Goal: Task Accomplishment & Management: Use online tool/utility

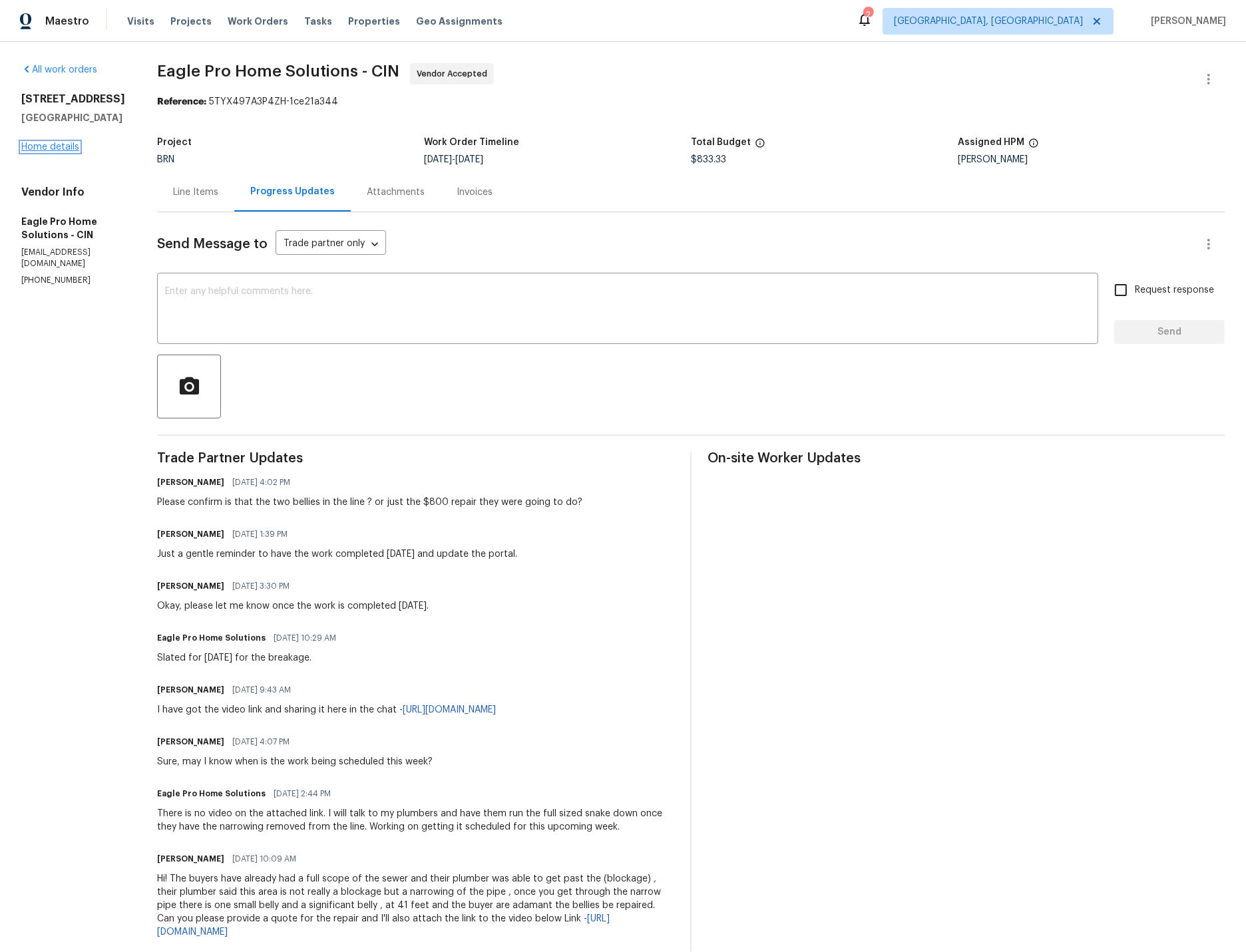
click at [62, 147] on link "Home details" at bounding box center [50, 148] width 58 height 10
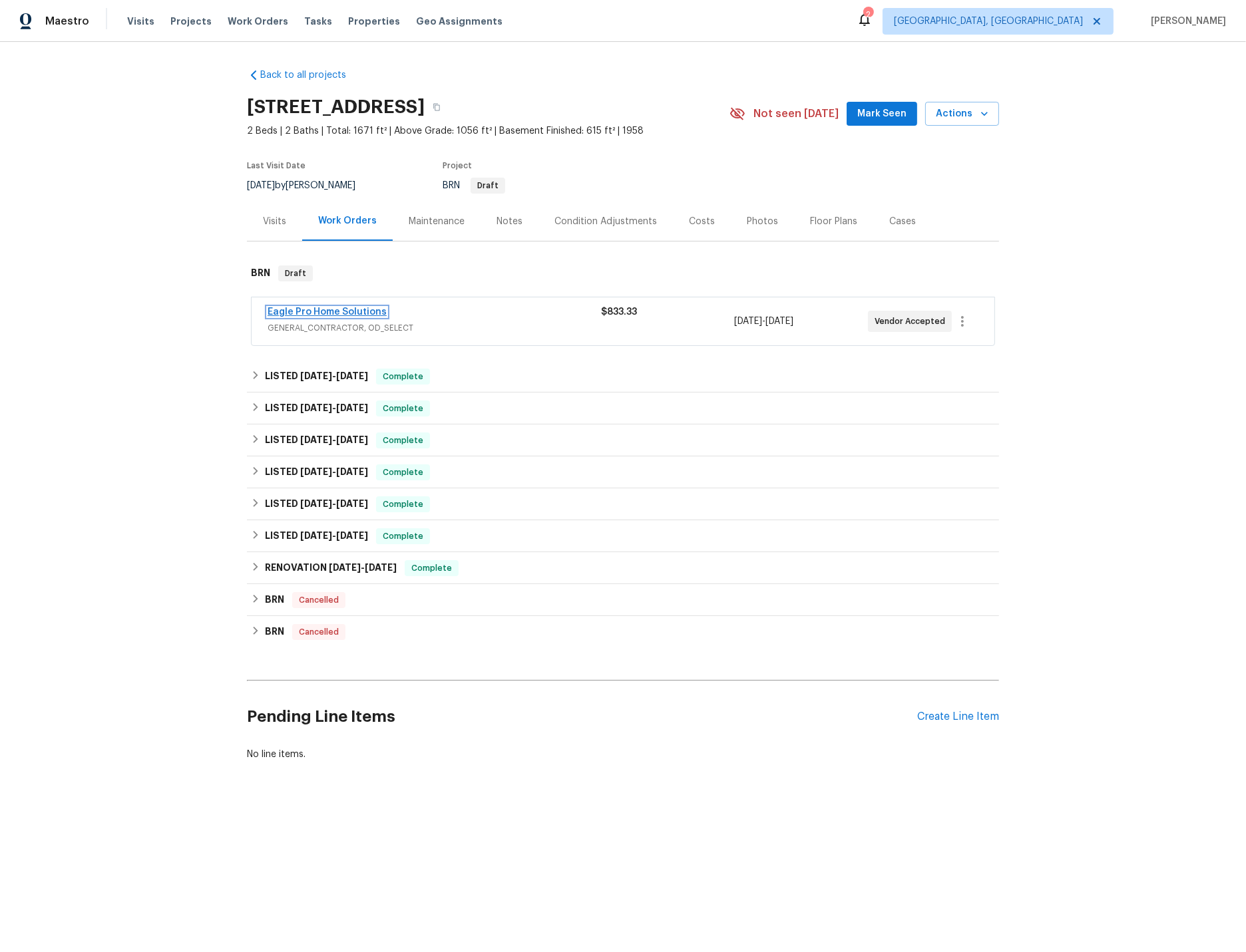
click at [356, 313] on link "Eagle Pro Home Solutions" at bounding box center [327, 312] width 119 height 10
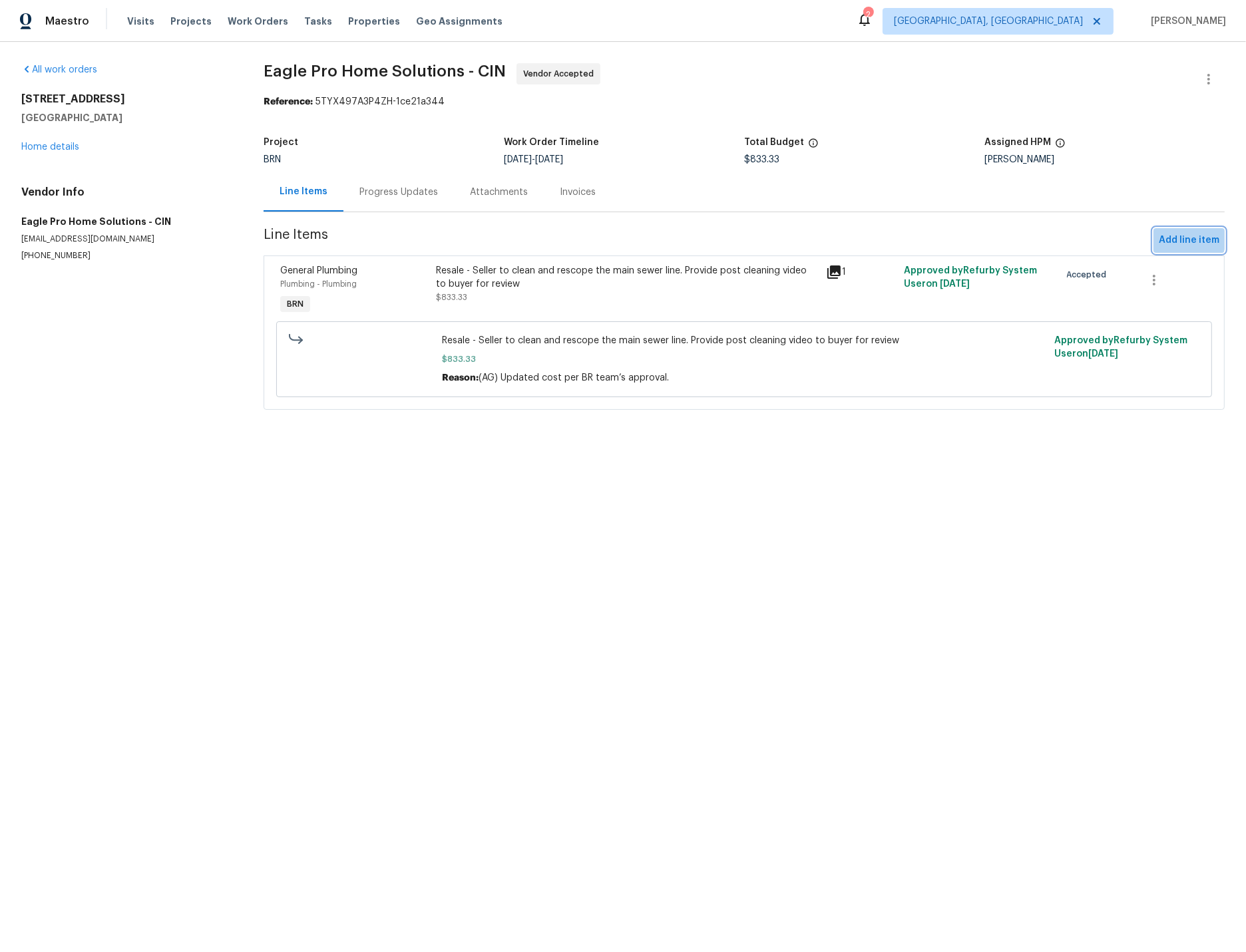
click at [1185, 239] on span "Add line item" at bounding box center [1189, 240] width 61 height 17
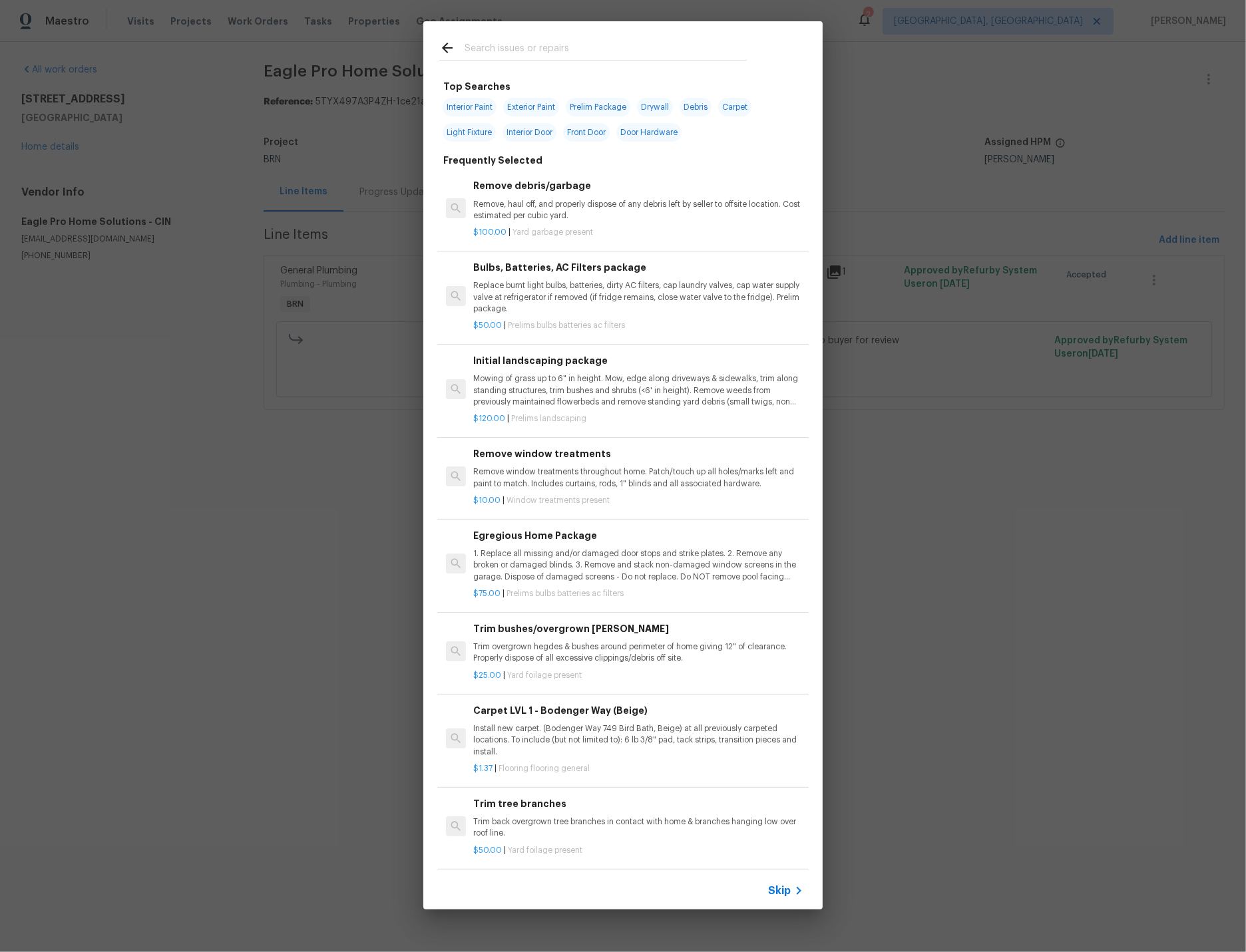
click at [478, 50] on input "text" at bounding box center [606, 50] width 282 height 20
click at [497, 51] on input "text" at bounding box center [606, 50] width 282 height 20
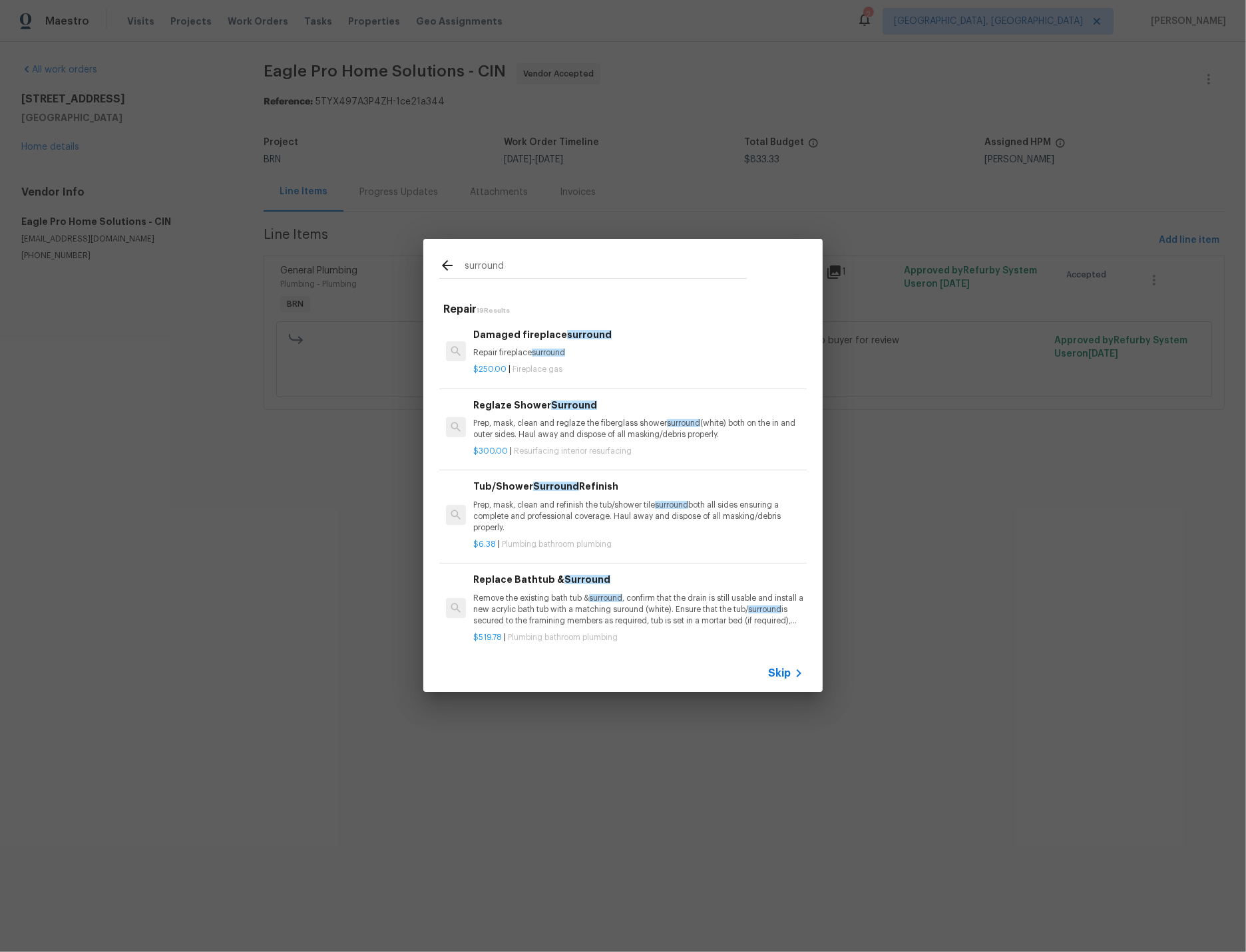
type input "surround"
click at [446, 264] on icon at bounding box center [447, 265] width 16 height 16
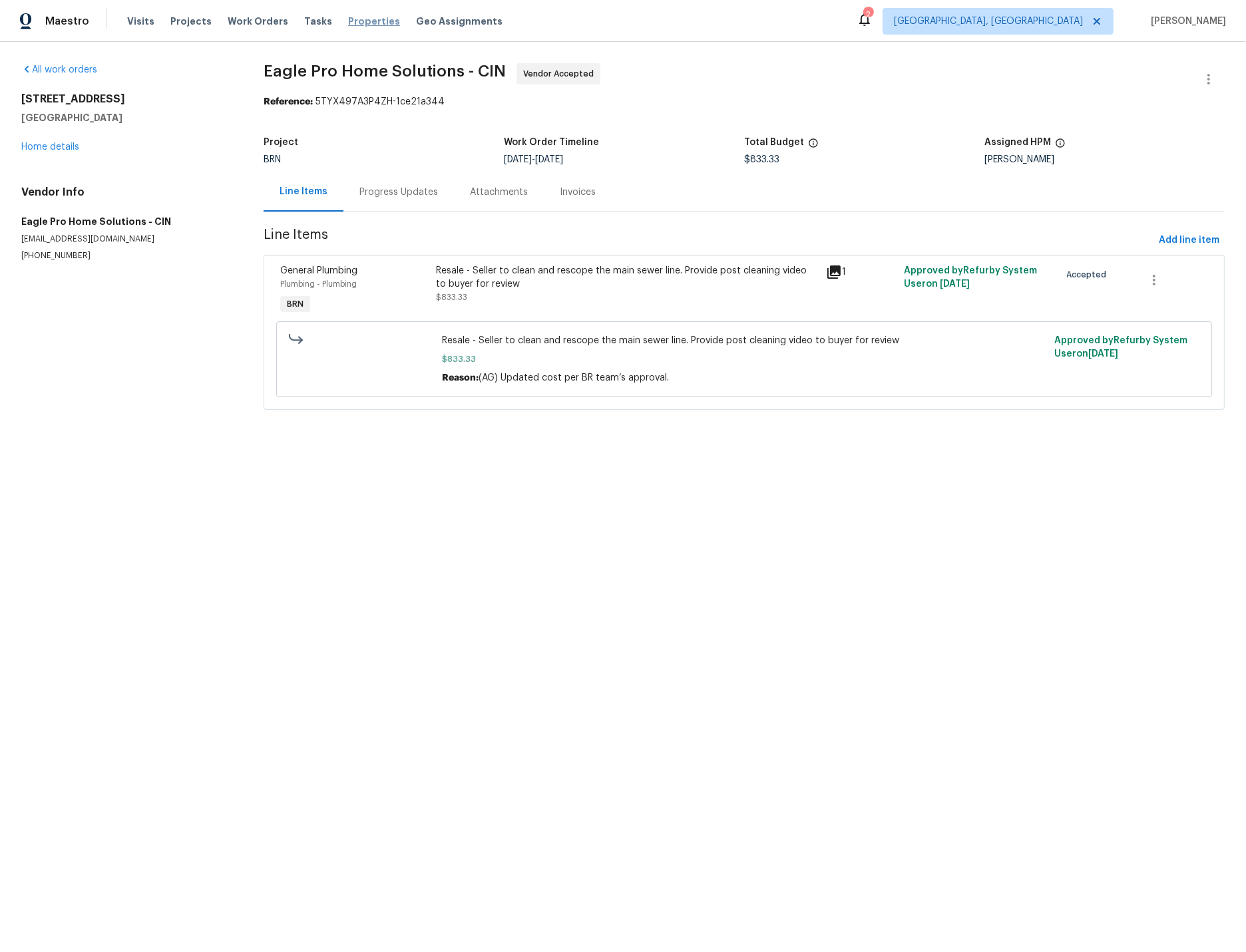
click at [350, 23] on span "Properties" at bounding box center [374, 22] width 52 height 14
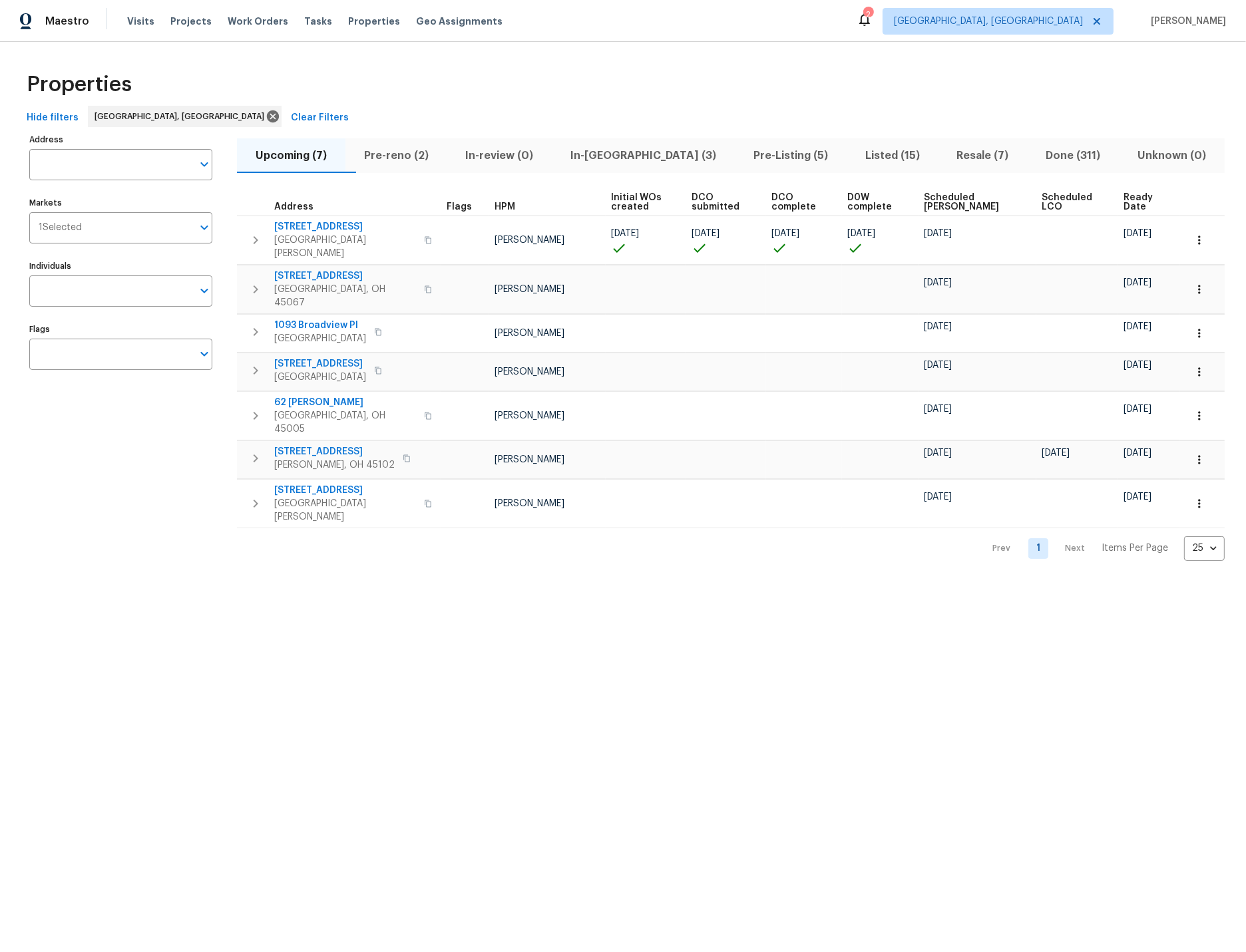
click at [854, 158] on span "Listed (15)" at bounding box center [893, 156] width 76 height 19
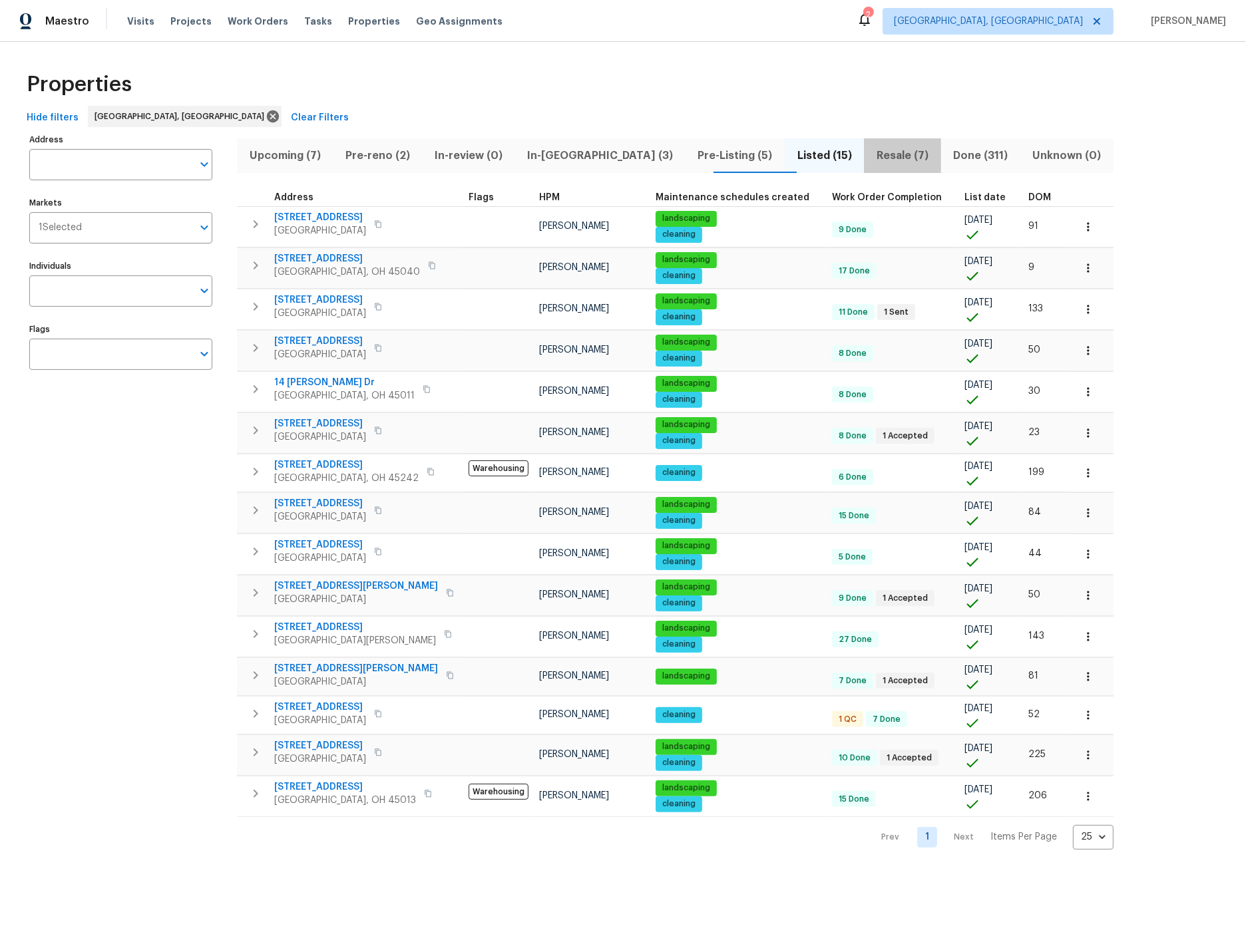
click at [872, 159] on span "Resale (7)" at bounding box center [902, 156] width 61 height 19
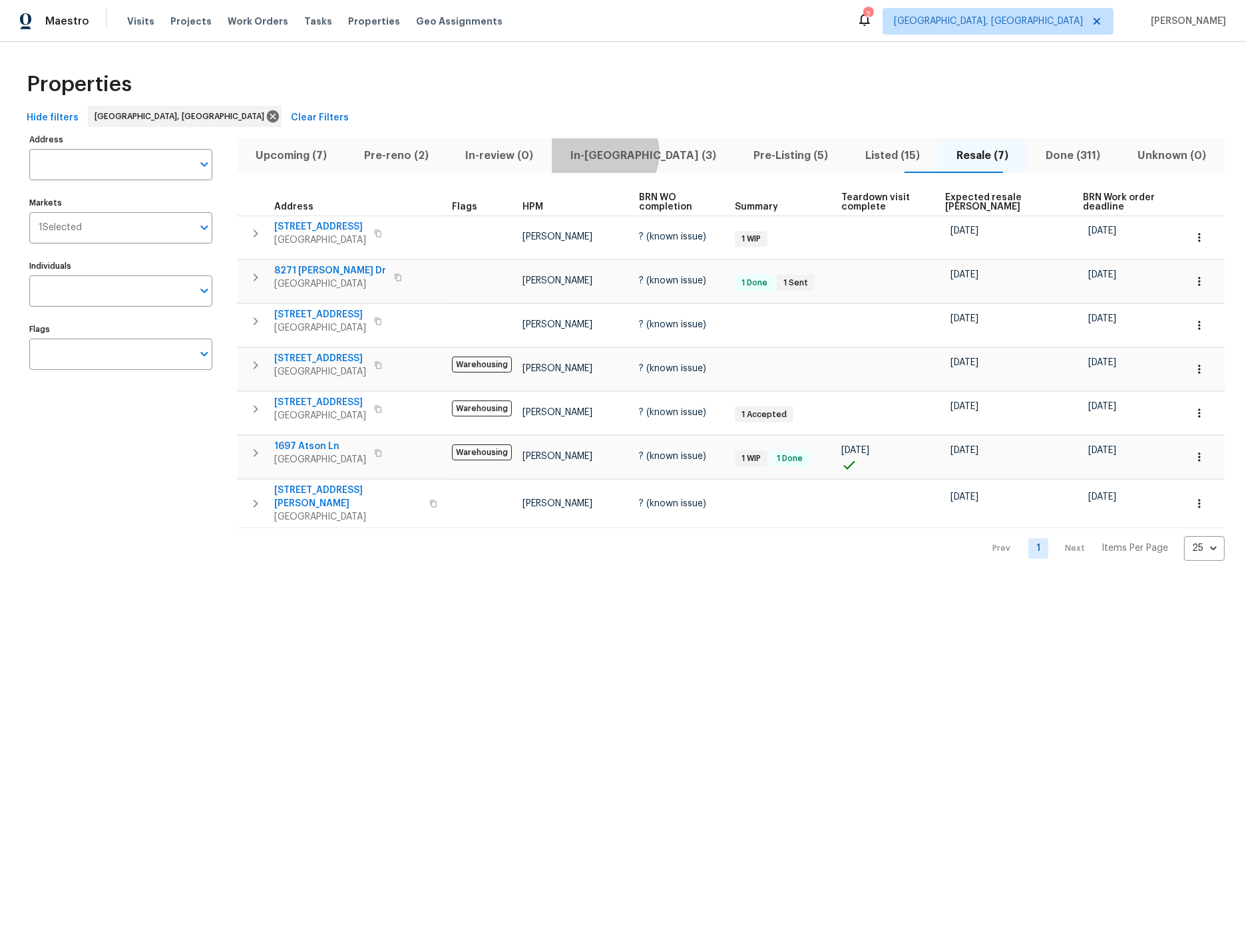
click at [629, 153] on span "In-reno (3)" at bounding box center [643, 156] width 167 height 19
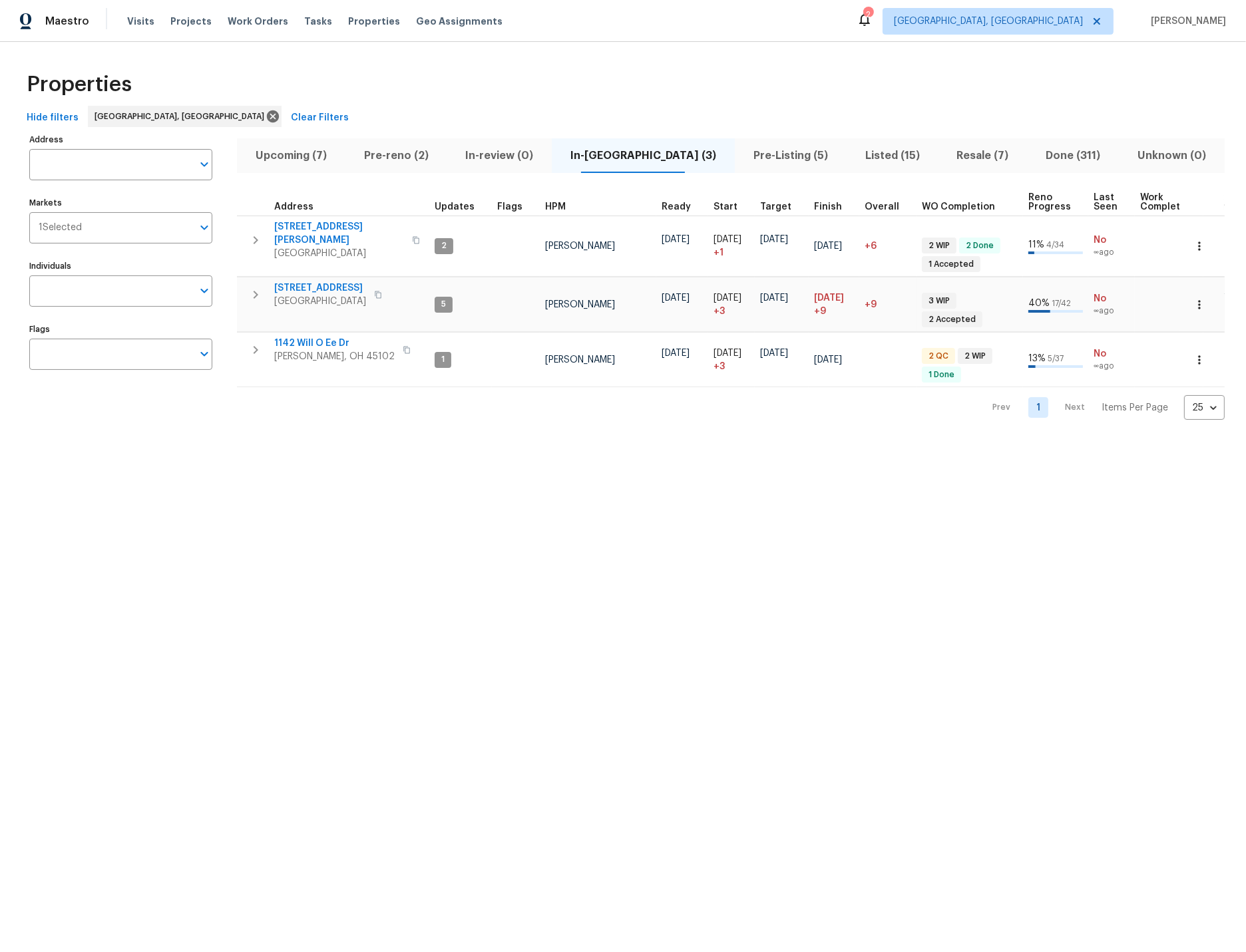
click at [743, 158] on span "Pre-Listing (5)" at bounding box center [791, 156] width 96 height 19
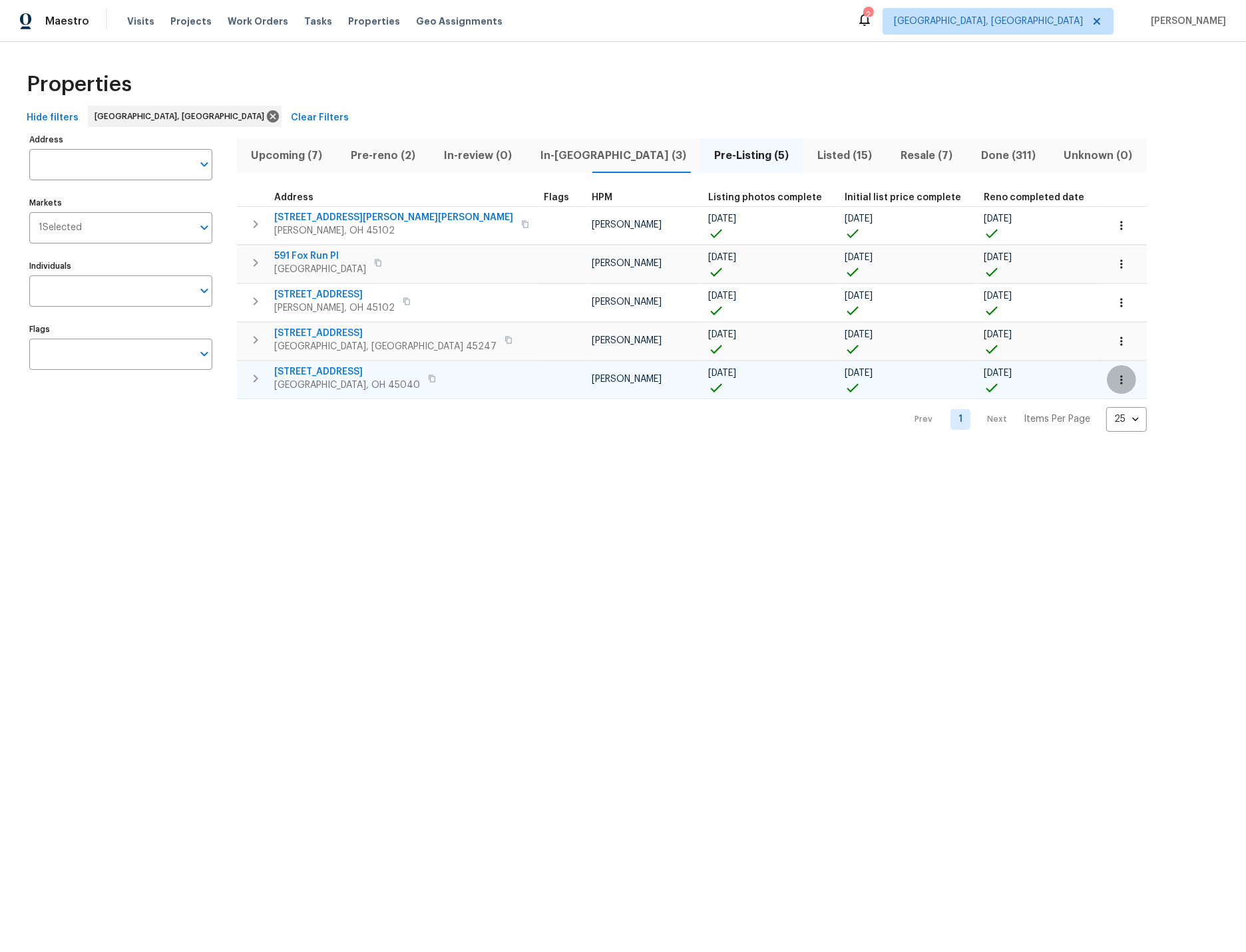
click at [1115, 380] on icon "button" at bounding box center [1122, 380] width 14 height 14
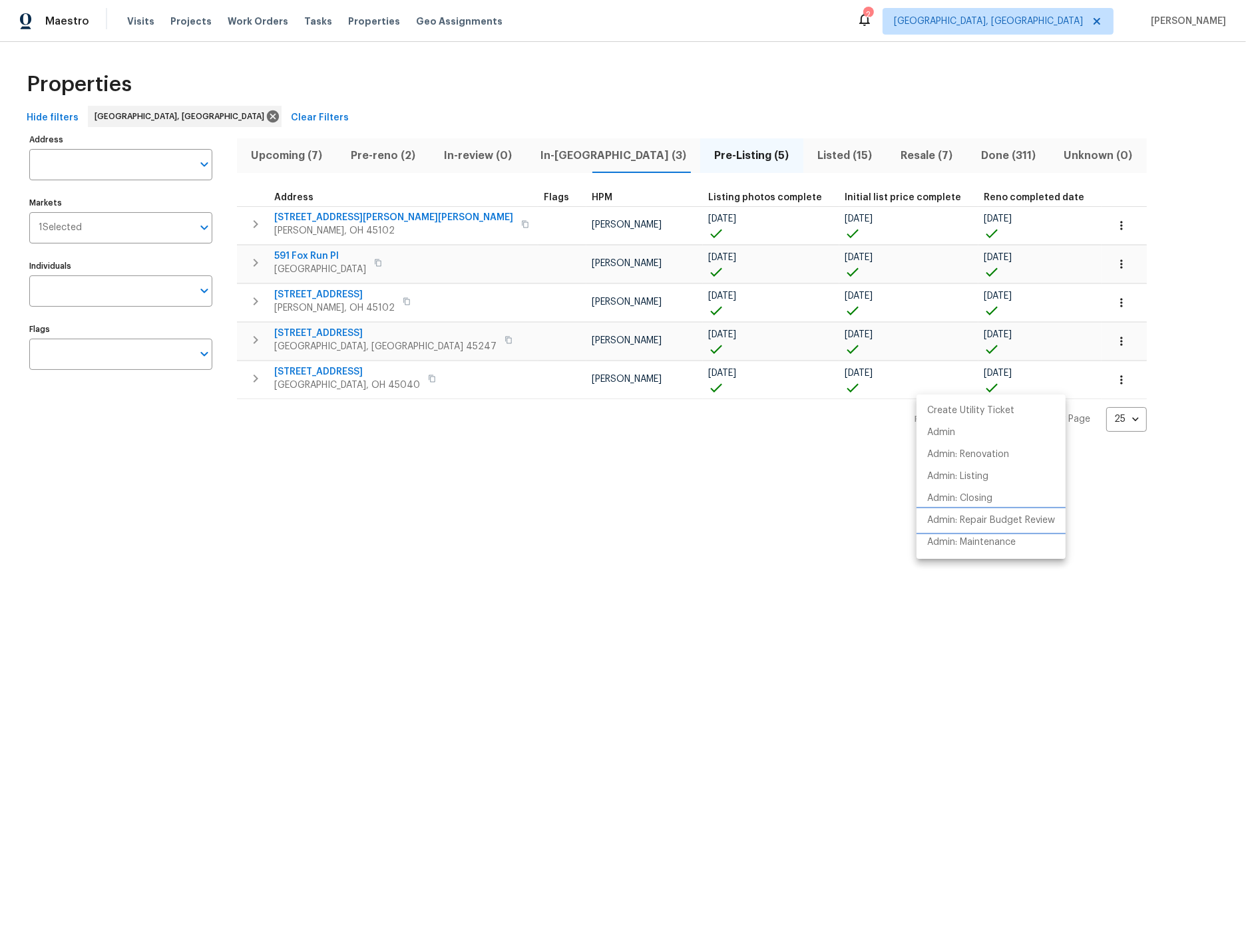
click at [974, 519] on p "Admin: Repair Budget Review" at bounding box center [991, 521] width 128 height 14
click at [254, 379] on div at bounding box center [623, 476] width 1246 height 952
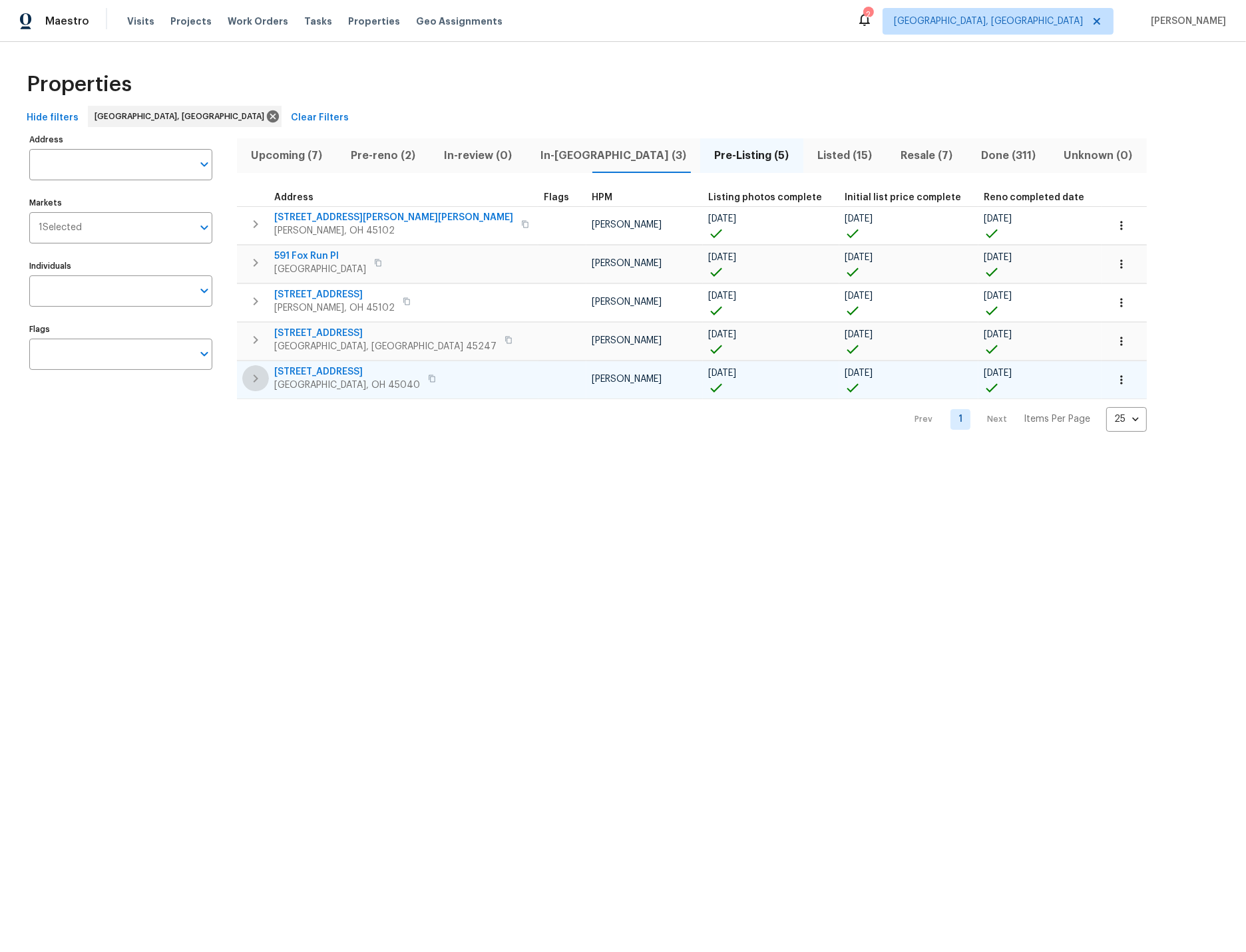
click at [254, 378] on icon "button" at bounding box center [255, 379] width 5 height 8
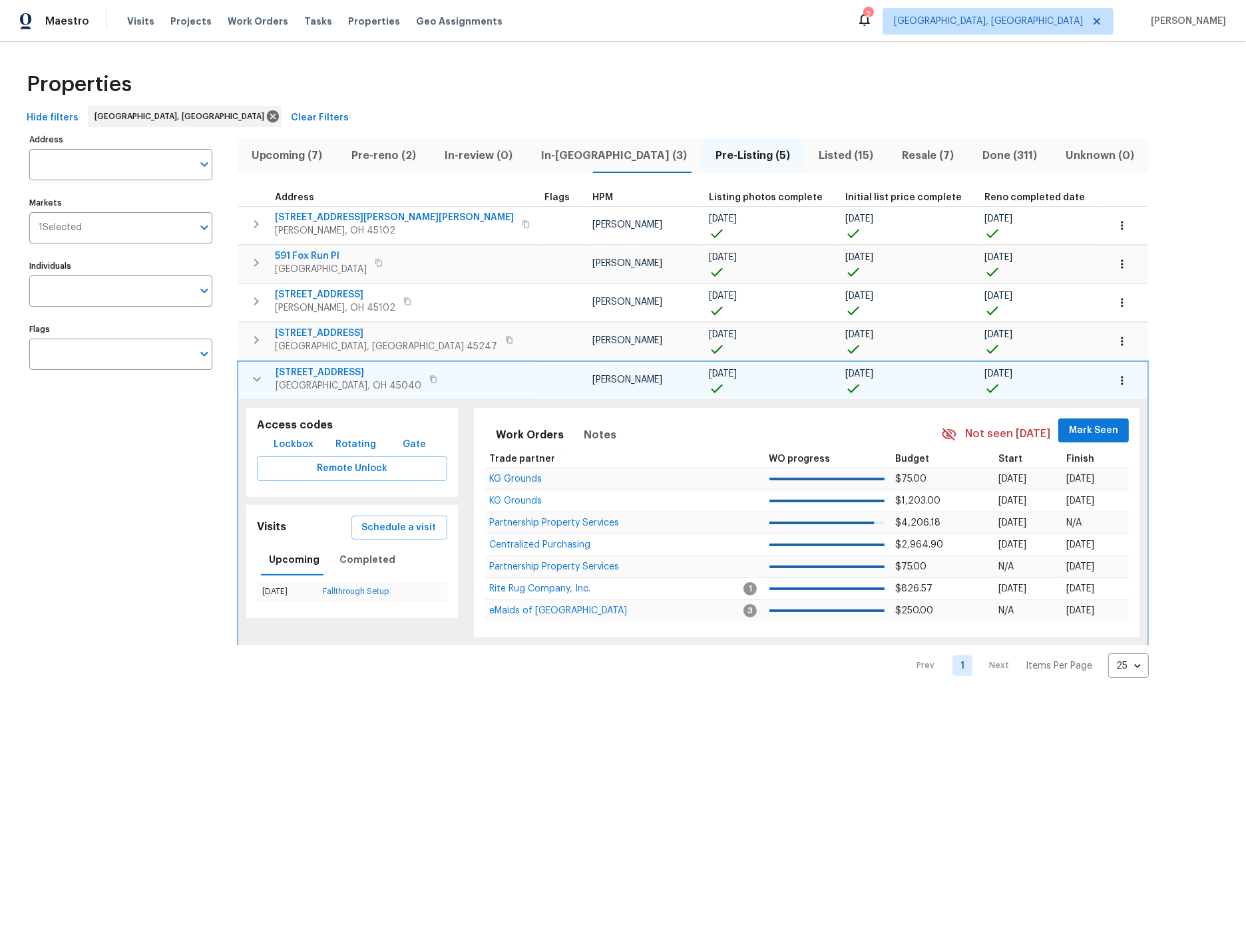
click at [327, 371] on span "5819 Deer Run Dr" at bounding box center [347, 373] width 146 height 14
click at [174, 456] on div "Address Address Markets 1 Selected Markets Individuals Individuals Flags Flags" at bounding box center [129, 404] width 200 height 548
click at [253, 379] on icon "button" at bounding box center [256, 379] width 16 height 16
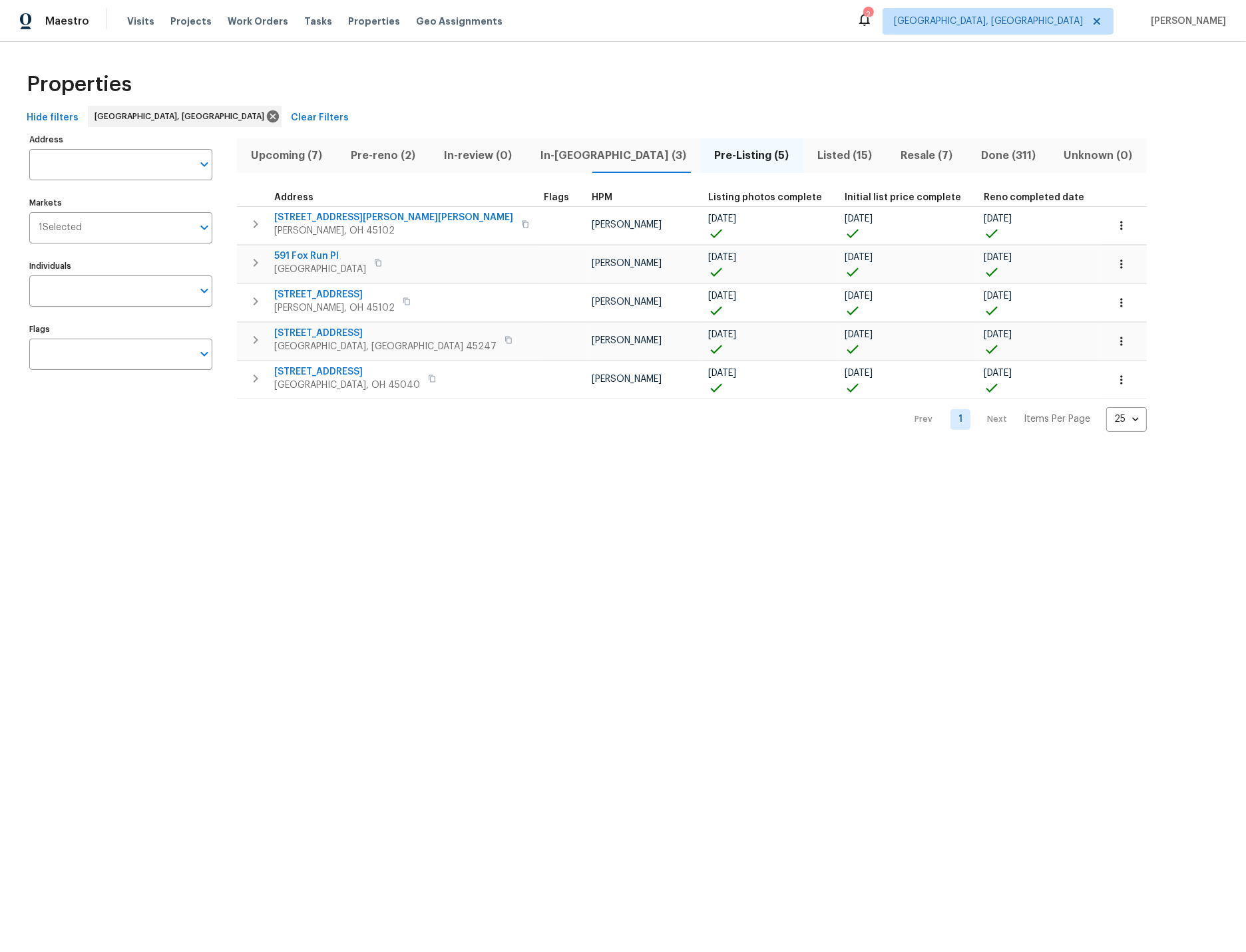
click at [375, 153] on span "Pre-reno (2)" at bounding box center [383, 156] width 77 height 19
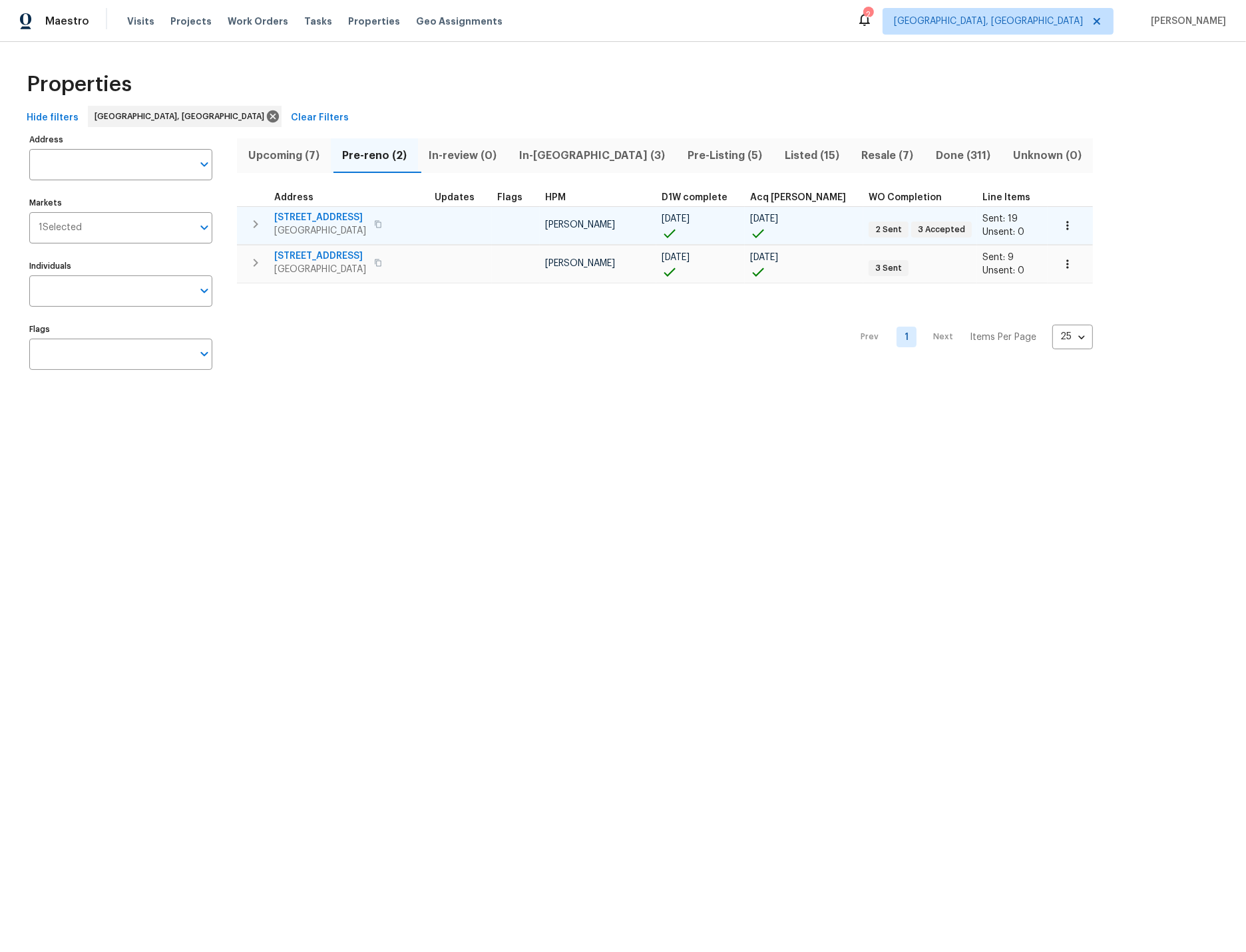
click at [311, 218] on span "[STREET_ADDRESS]" at bounding box center [320, 218] width 92 height 14
click at [1066, 225] on icon "button" at bounding box center [1067, 225] width 2 height 9
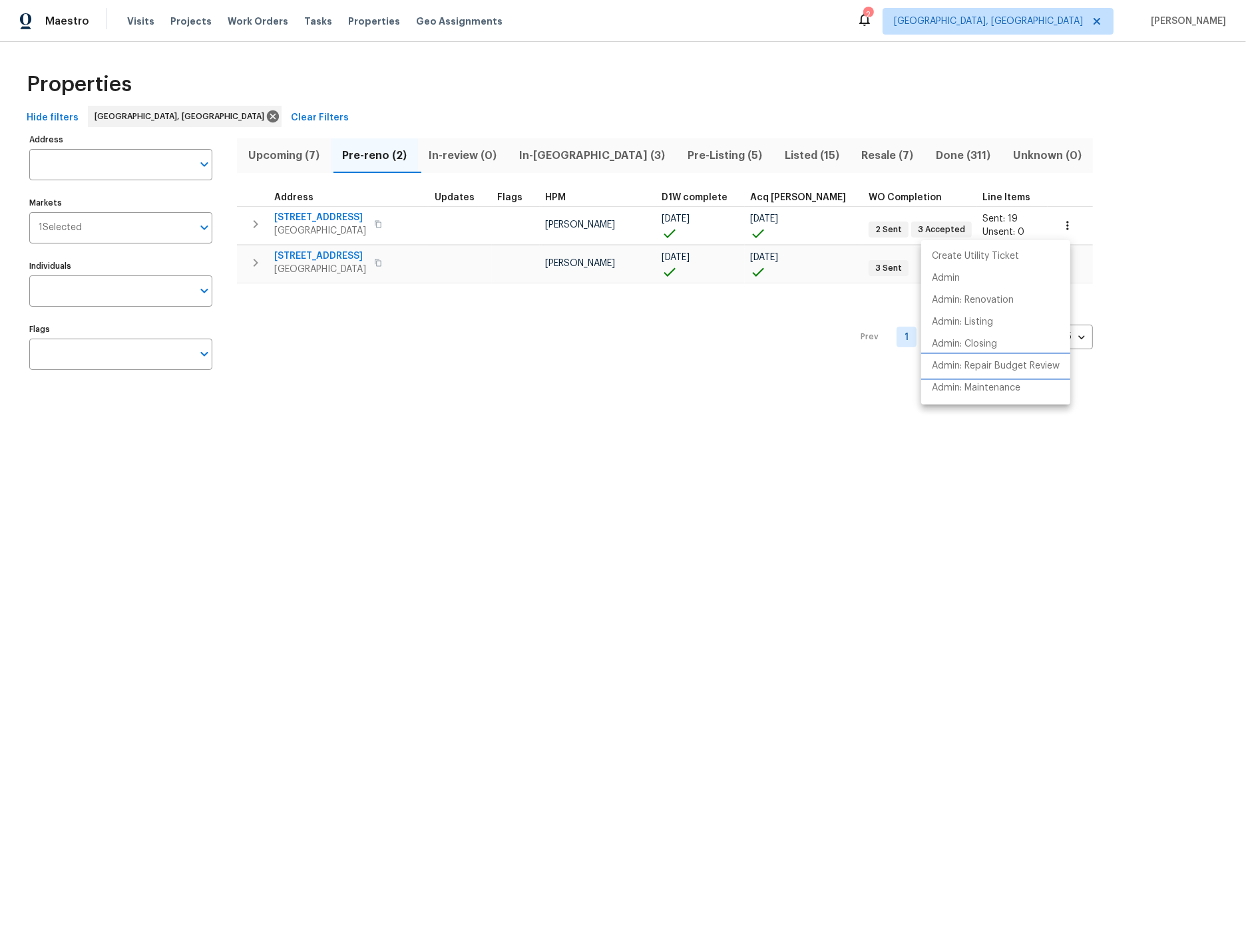
click at [1003, 364] on p "Admin: Repair Budget Review" at bounding box center [995, 366] width 128 height 14
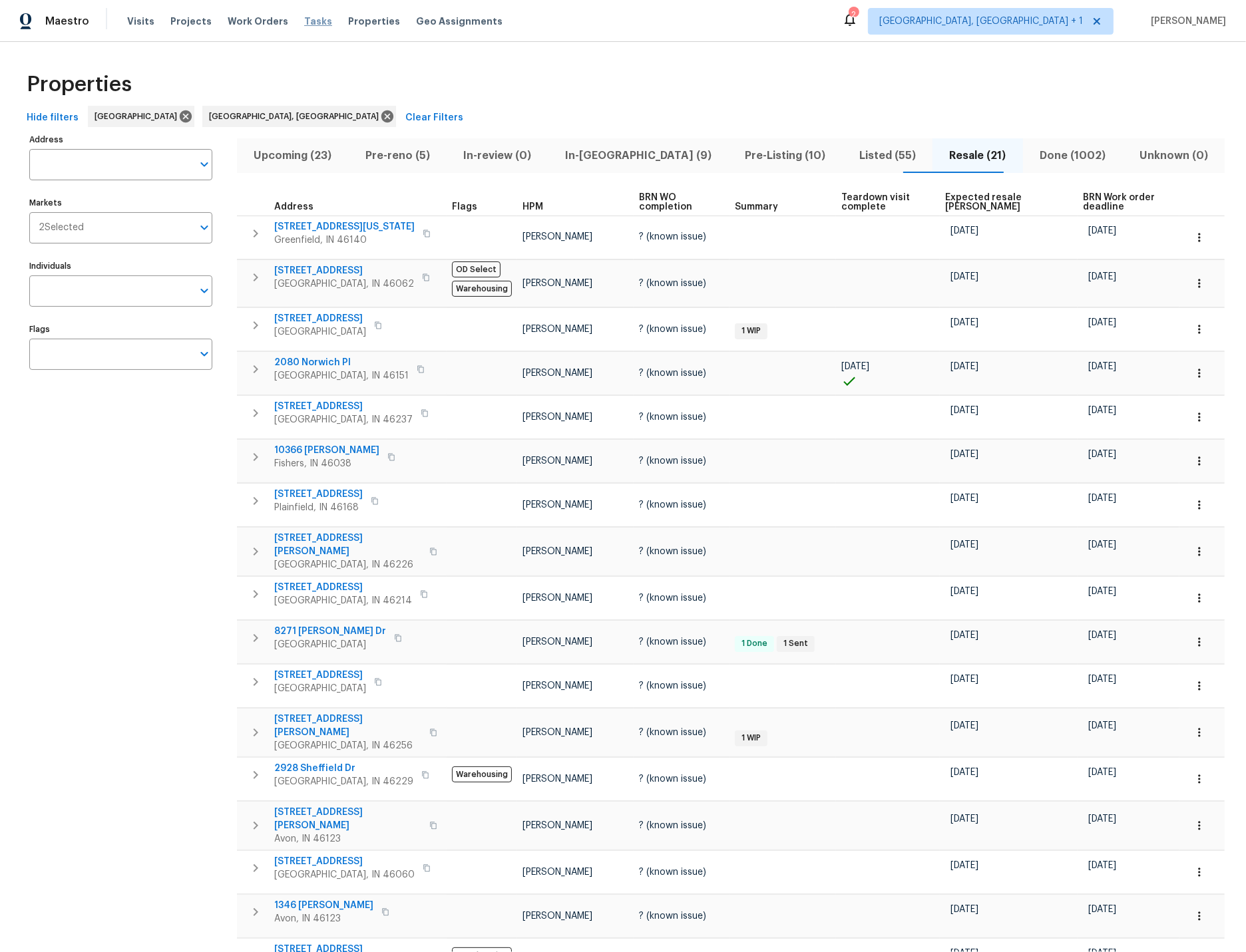
click at [304, 21] on span "Tasks" at bounding box center [318, 22] width 28 height 10
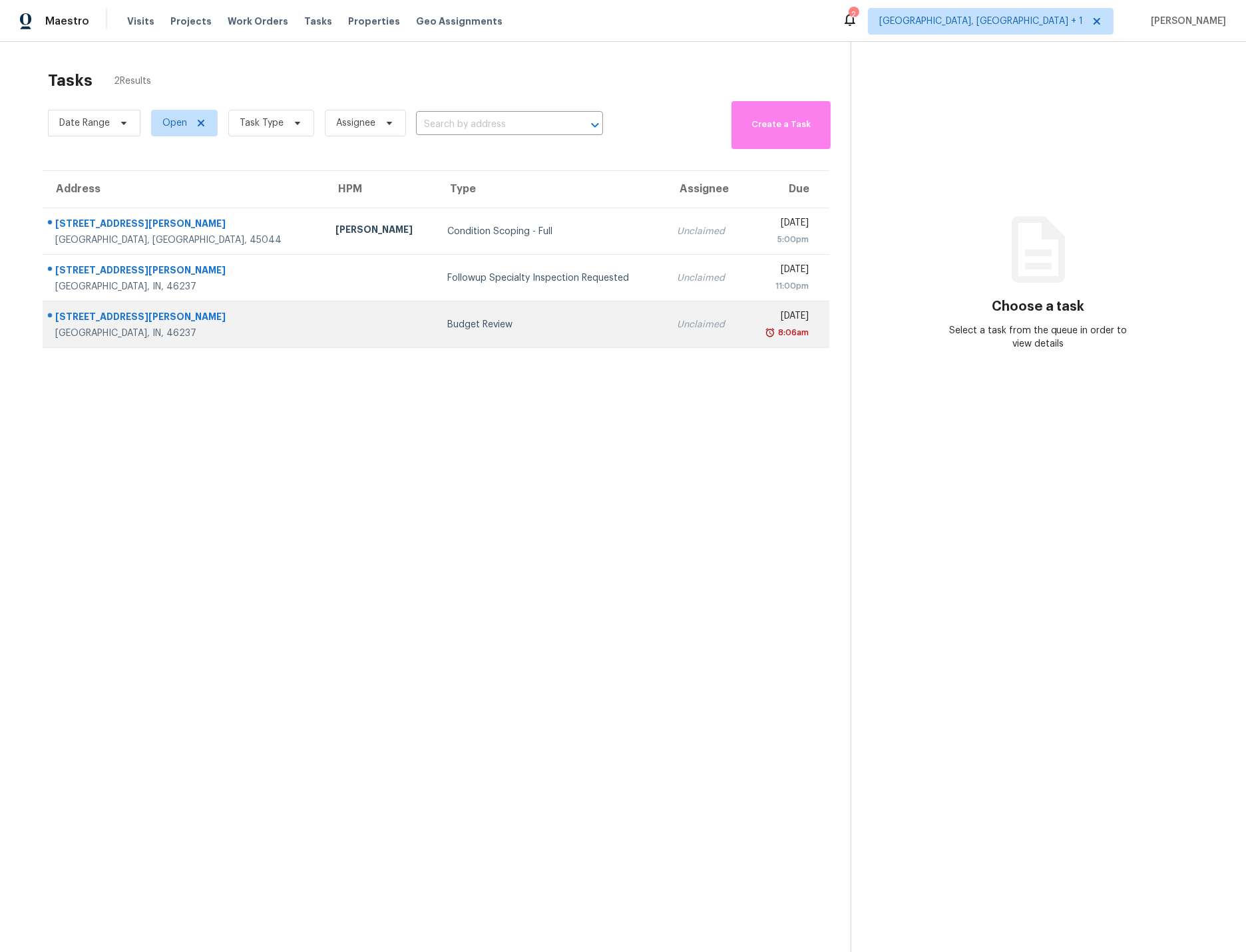
click at [207, 329] on td "5237 Chisolm Trl Indianapolis, IN, 46237" at bounding box center [184, 325] width 282 height 47
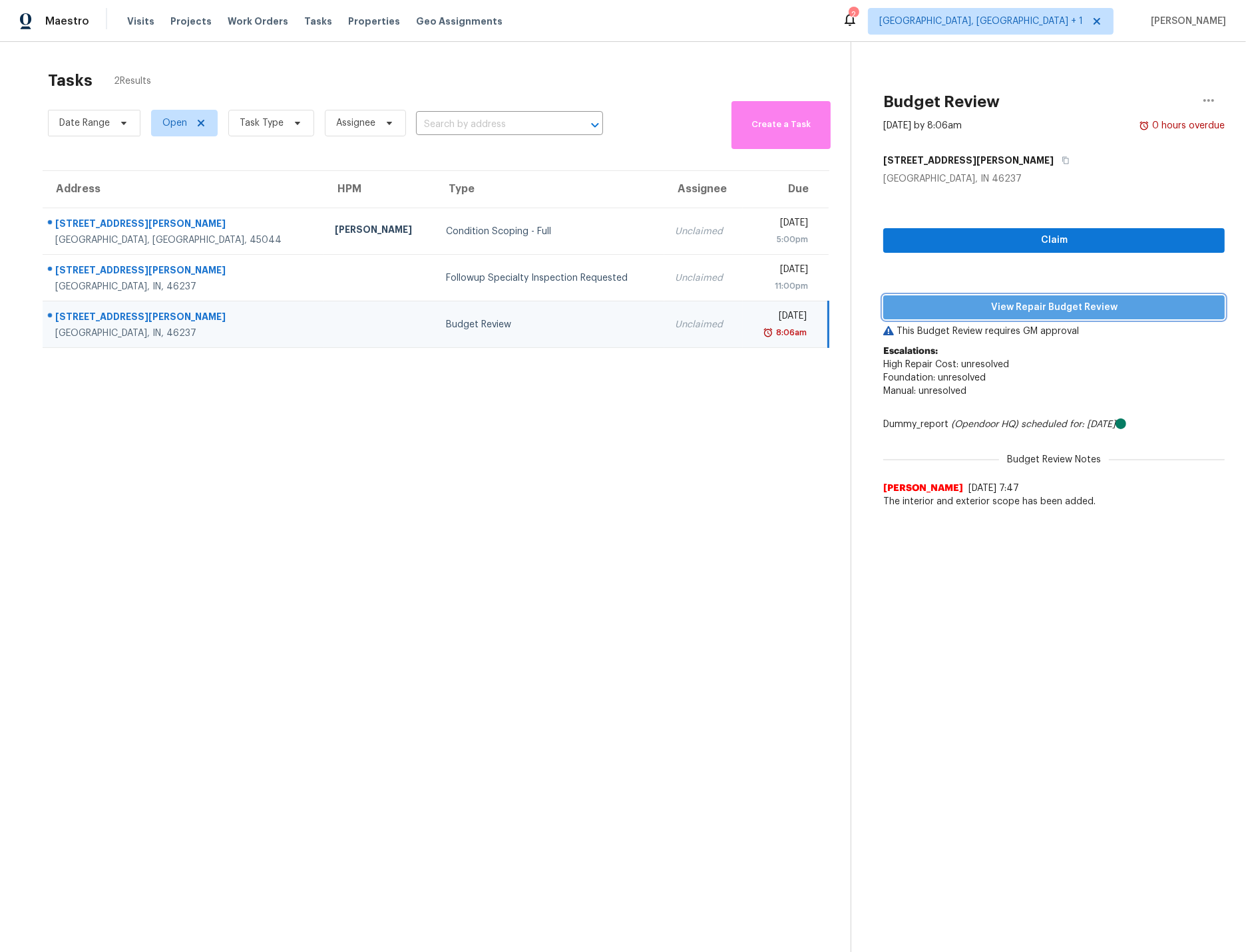
click at [1011, 305] on span "View Repair Budget Review" at bounding box center [1053, 307] width 320 height 17
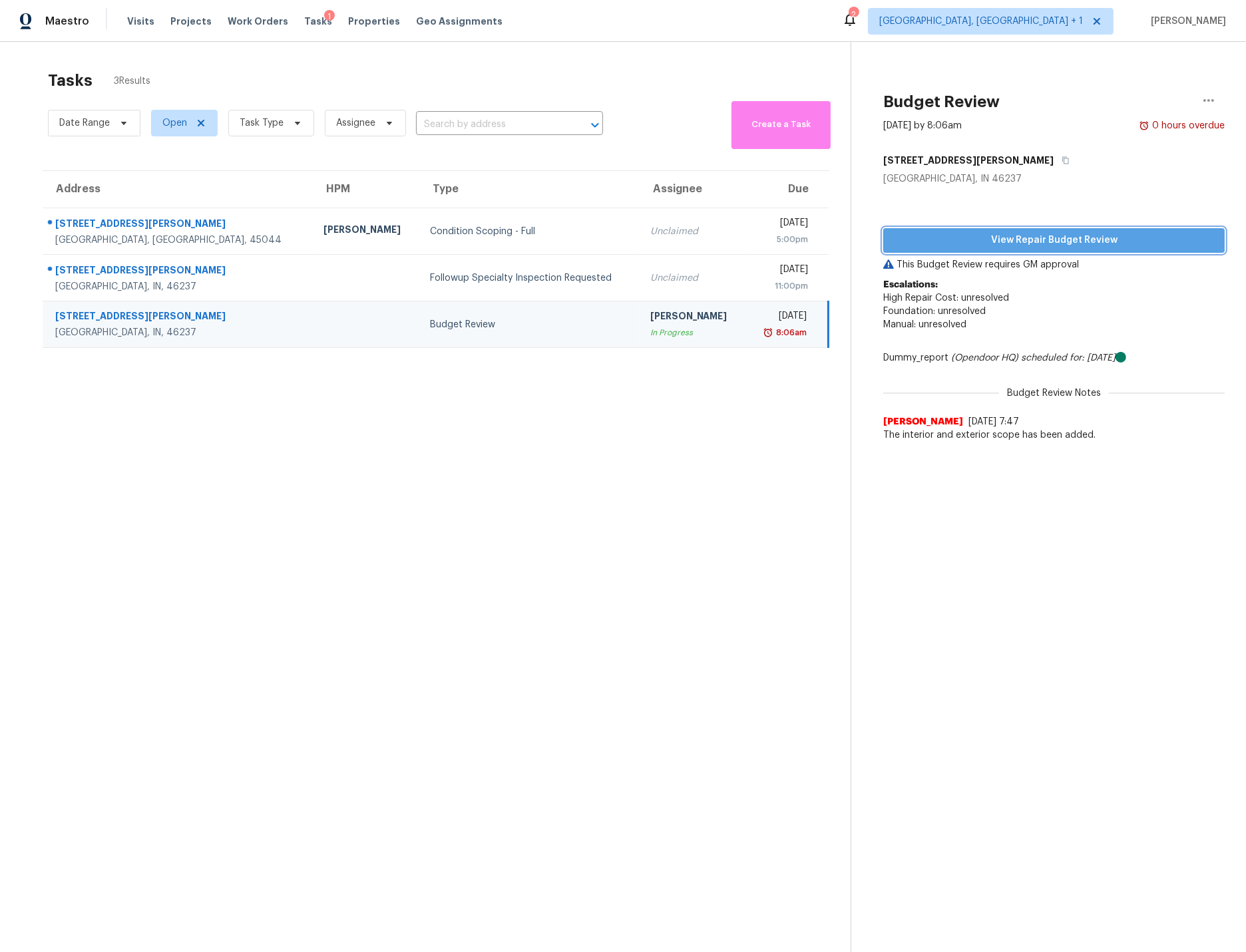
click at [1001, 240] on span "View Repair Budget Review" at bounding box center [1053, 240] width 320 height 17
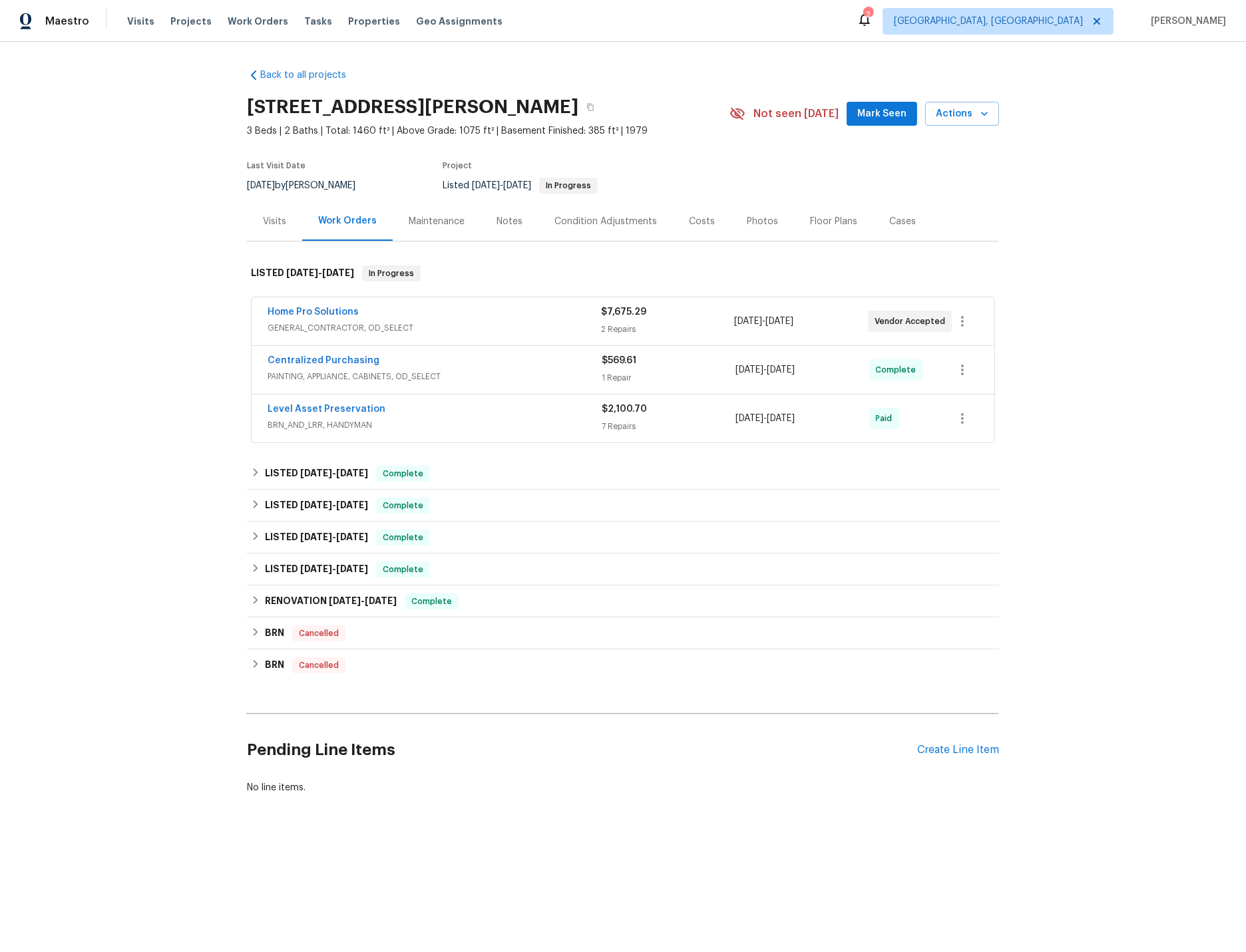
click at [480, 317] on div "Home Pro Solutions" at bounding box center [434, 313] width 334 height 16
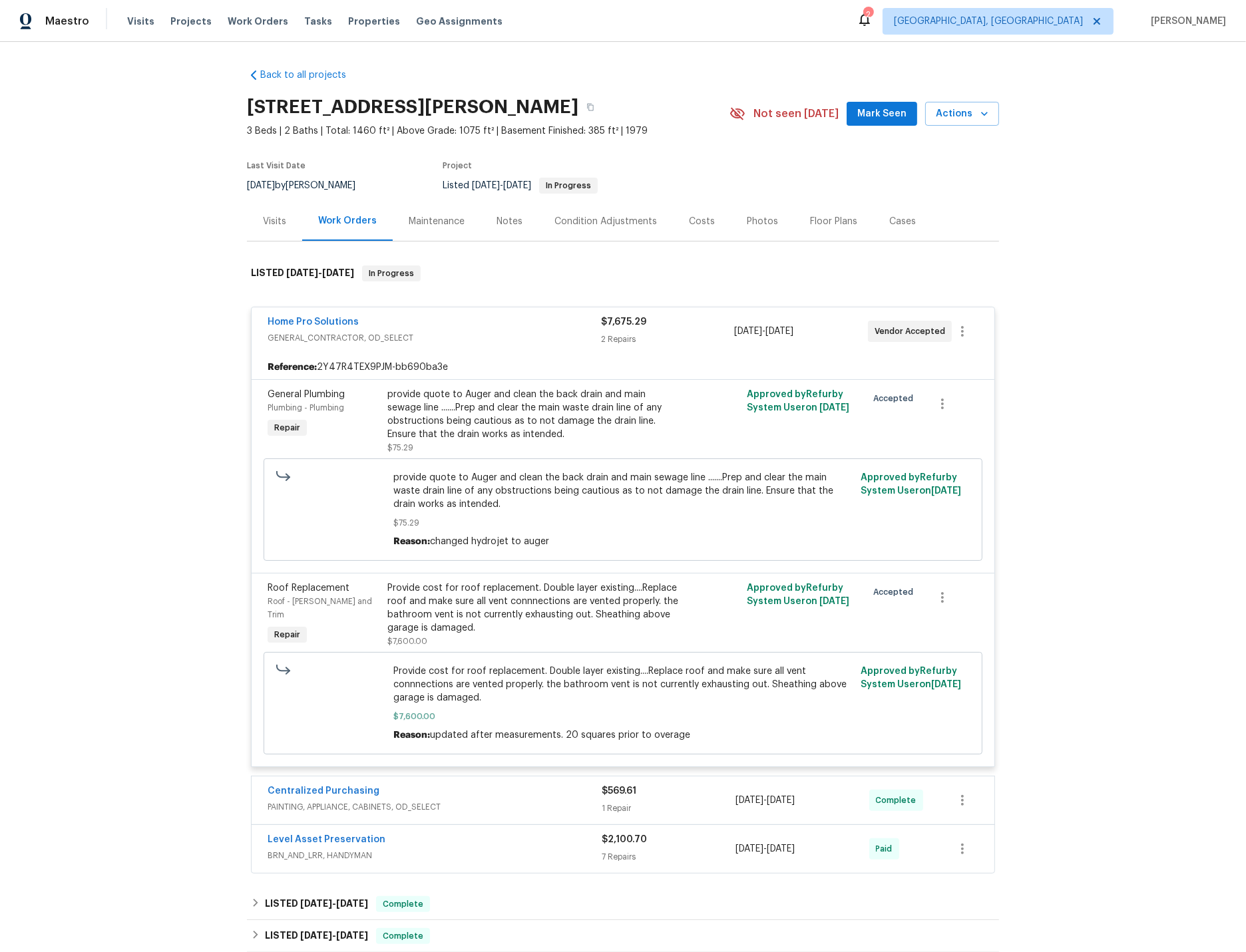
click at [450, 853] on span "BRN_AND_LRR, HANDYMAN" at bounding box center [434, 856] width 334 height 14
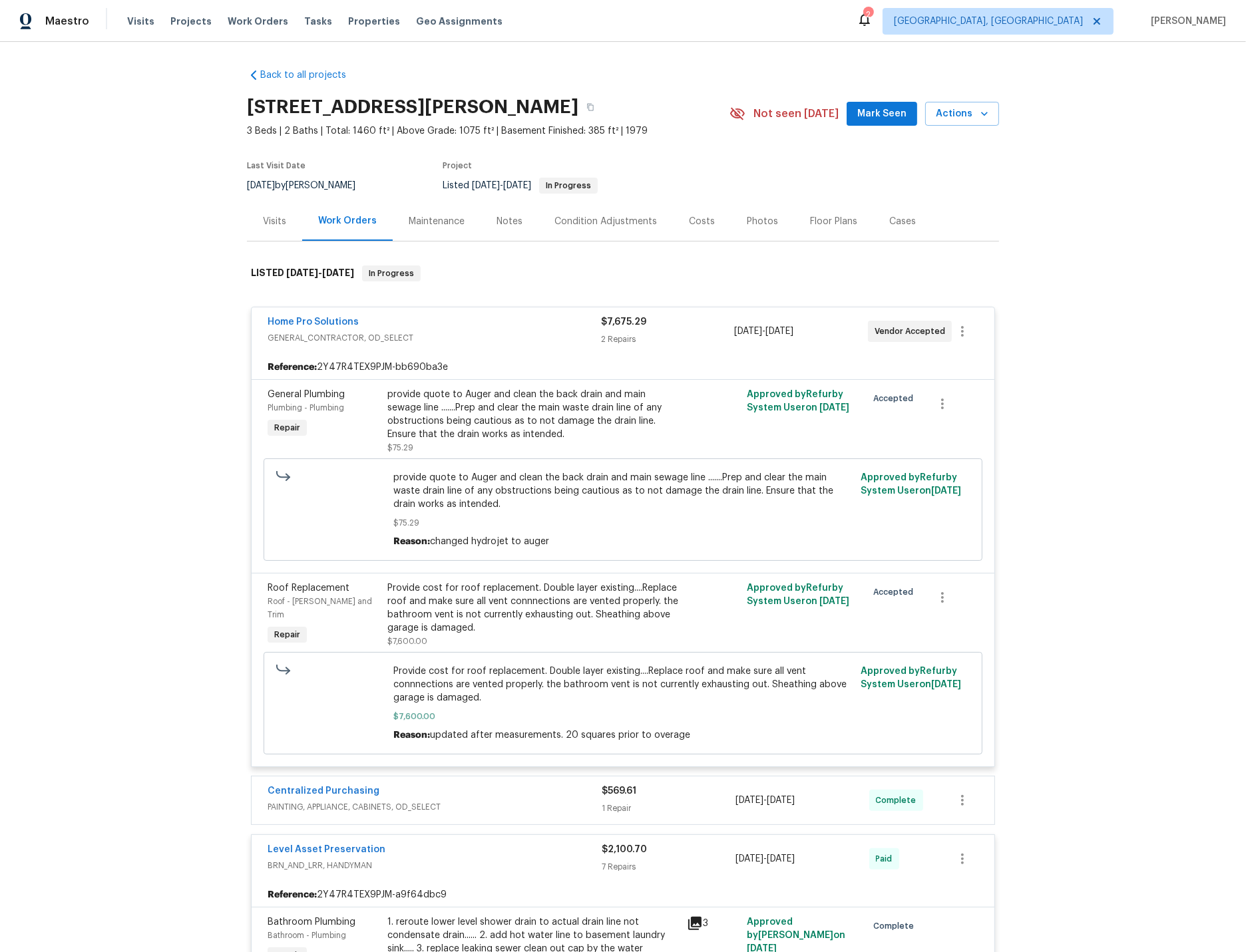
click at [703, 223] on div "Costs" at bounding box center [702, 222] width 26 height 14
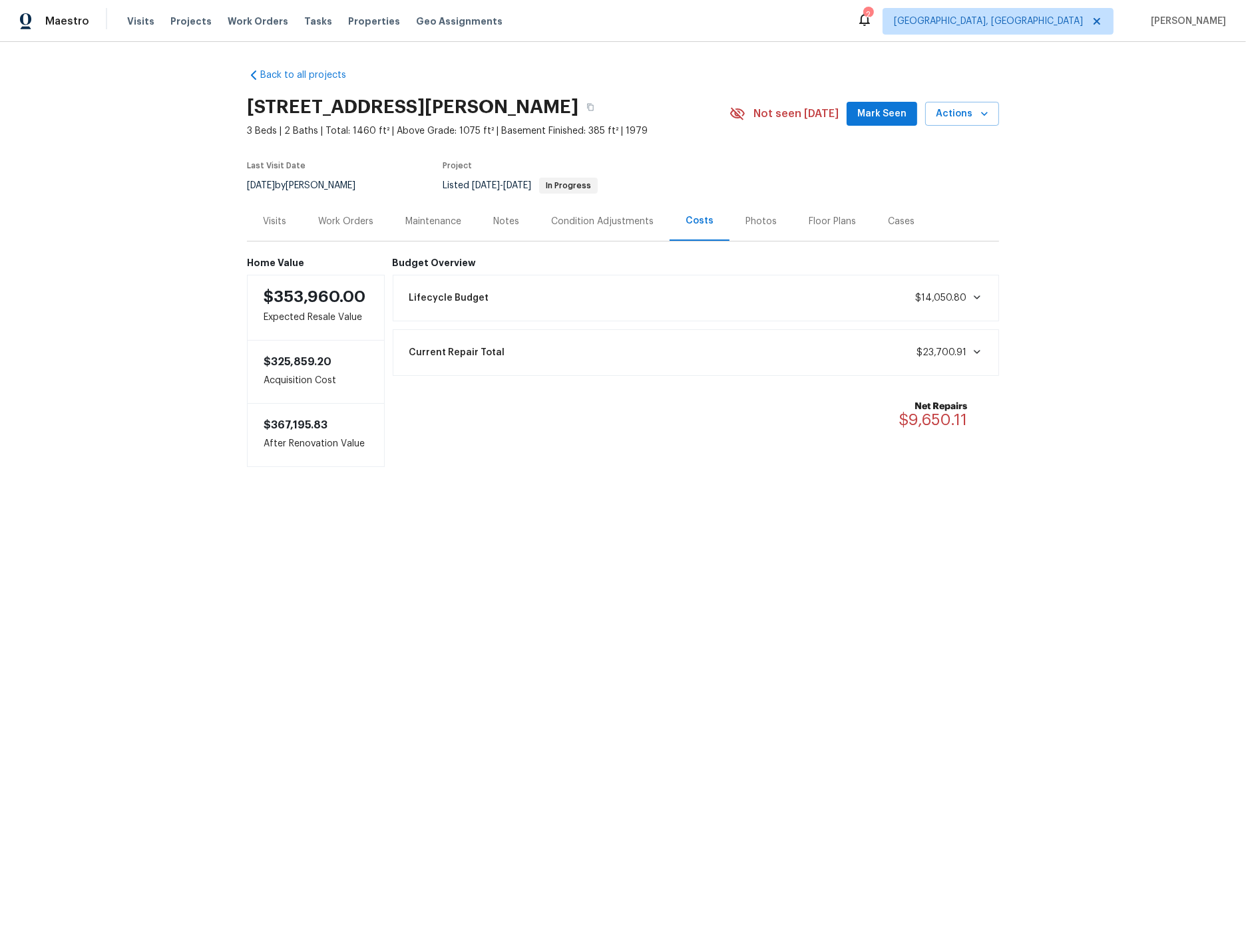
click at [330, 224] on div "Work Orders" at bounding box center [346, 222] width 55 height 14
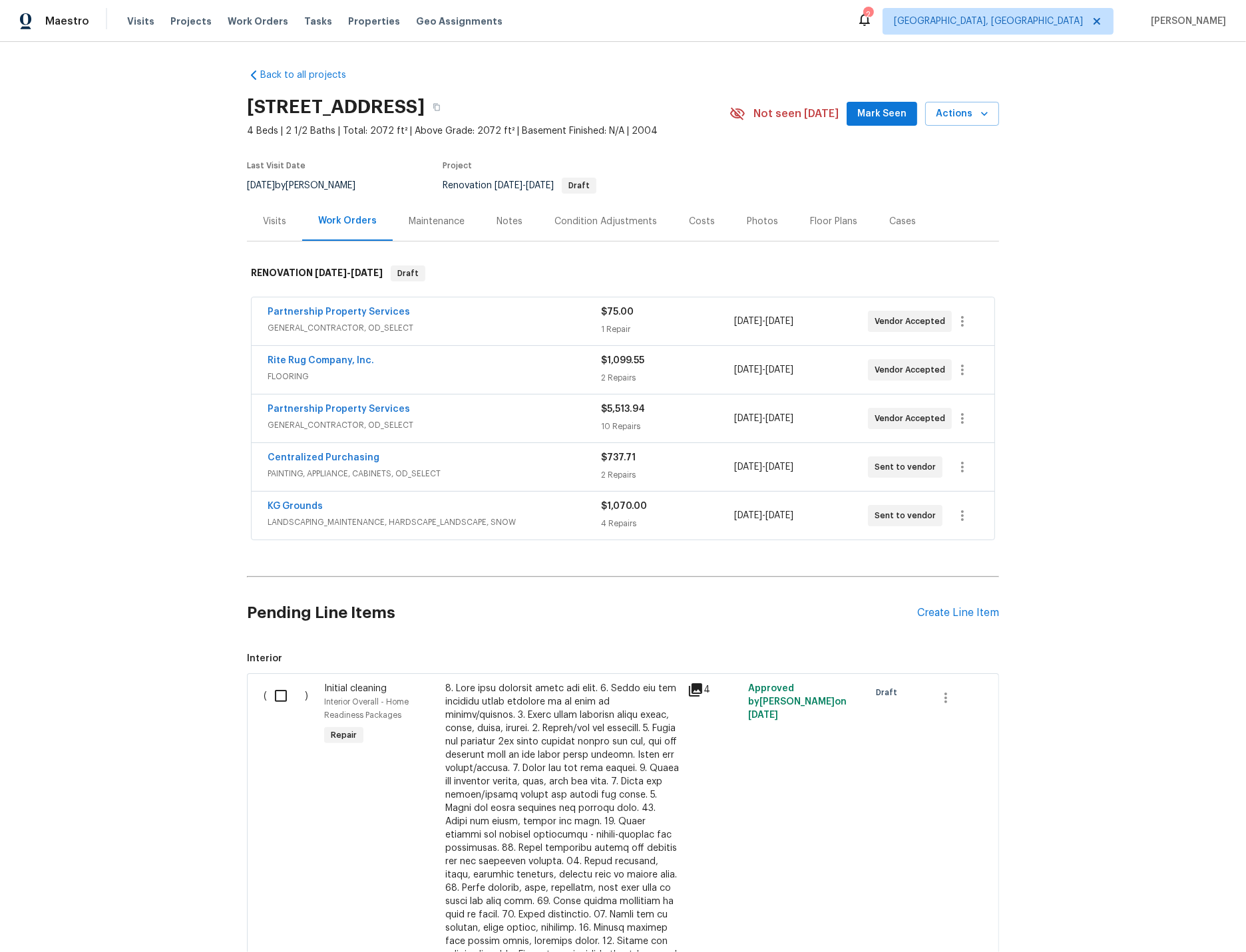
click at [272, 219] on div "Visits" at bounding box center [275, 222] width 23 height 14
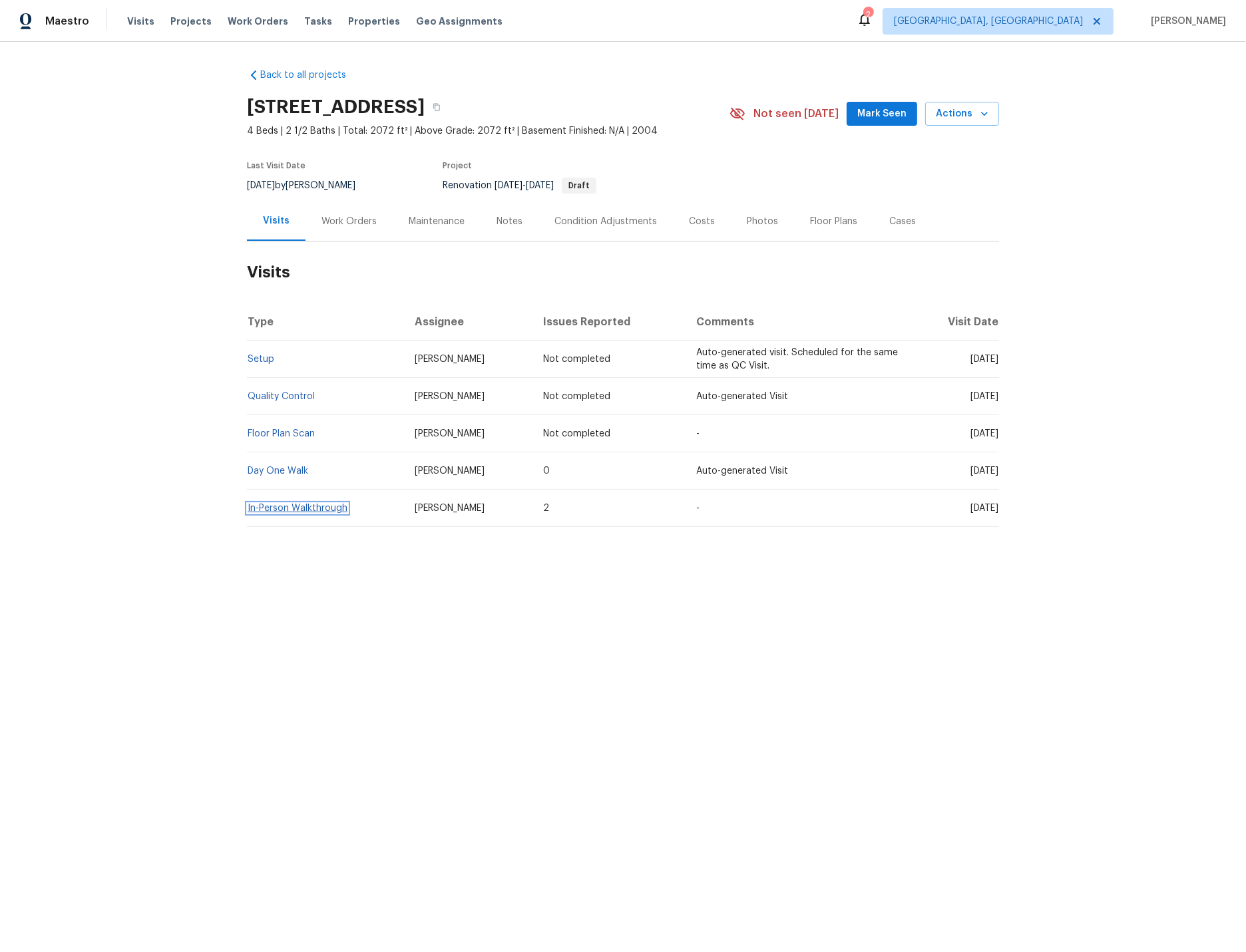
click at [306, 509] on link "In-Person Walkthrough" at bounding box center [298, 509] width 100 height 10
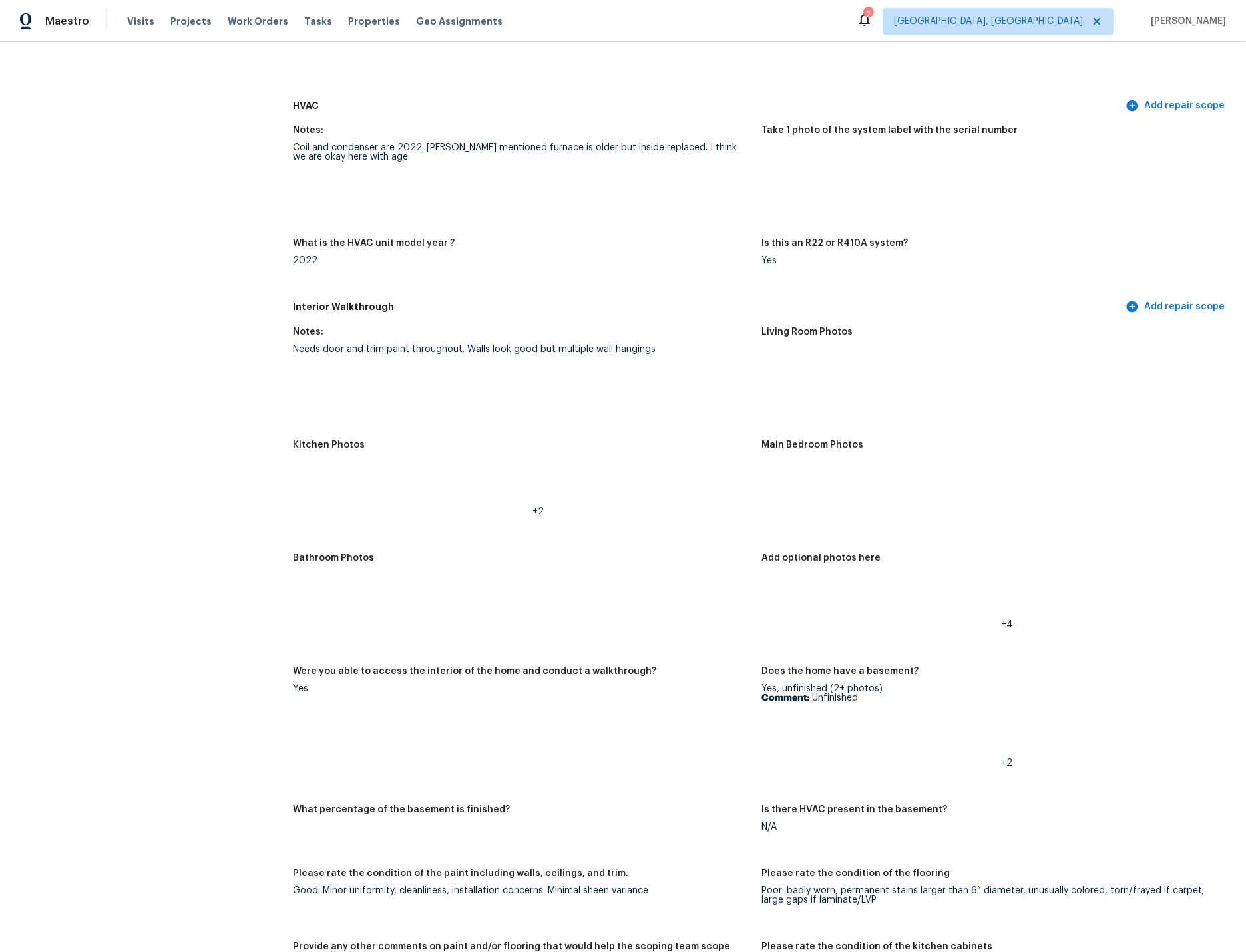
scroll to position [1265, 0]
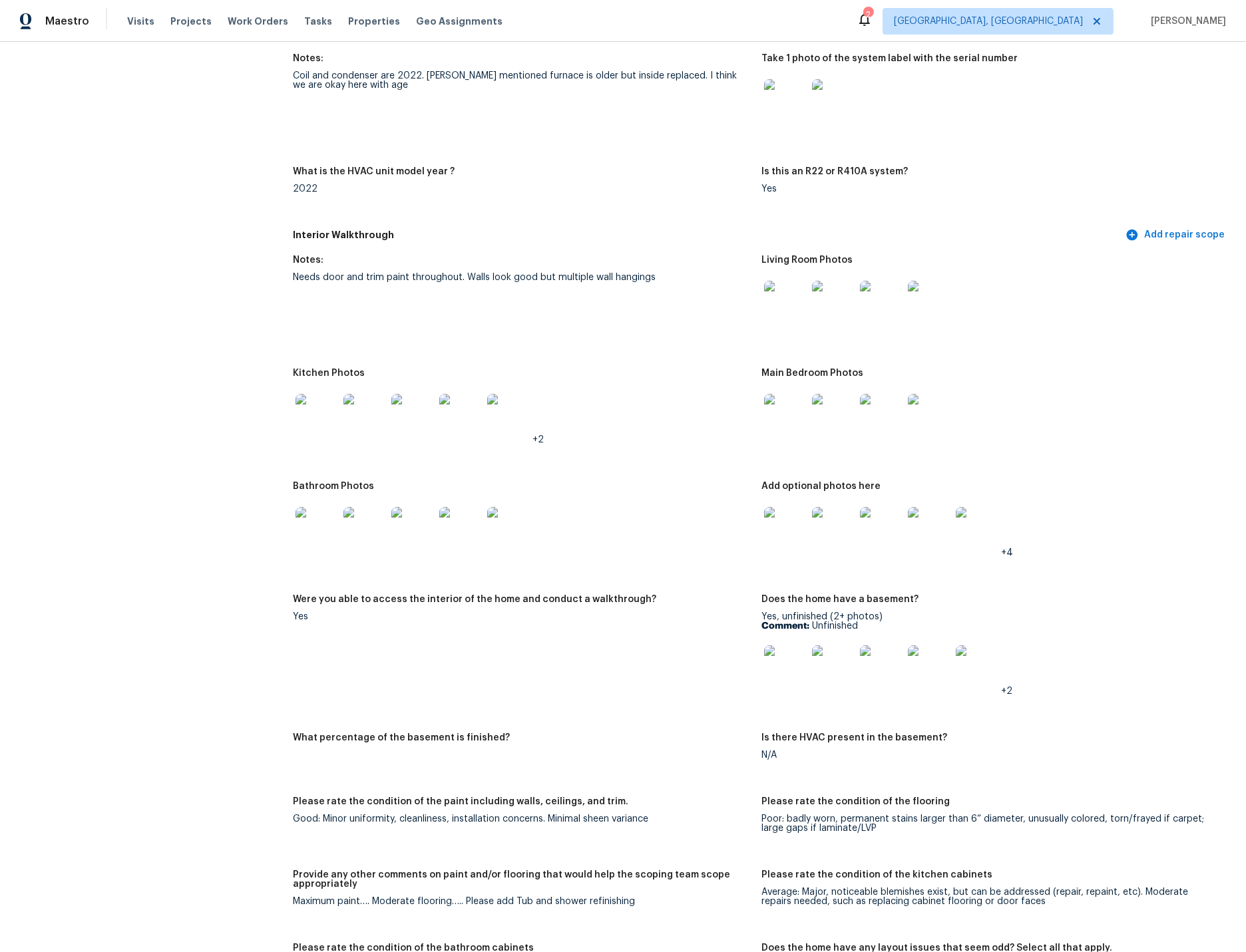
click at [320, 414] on img at bounding box center [317, 416] width 43 height 43
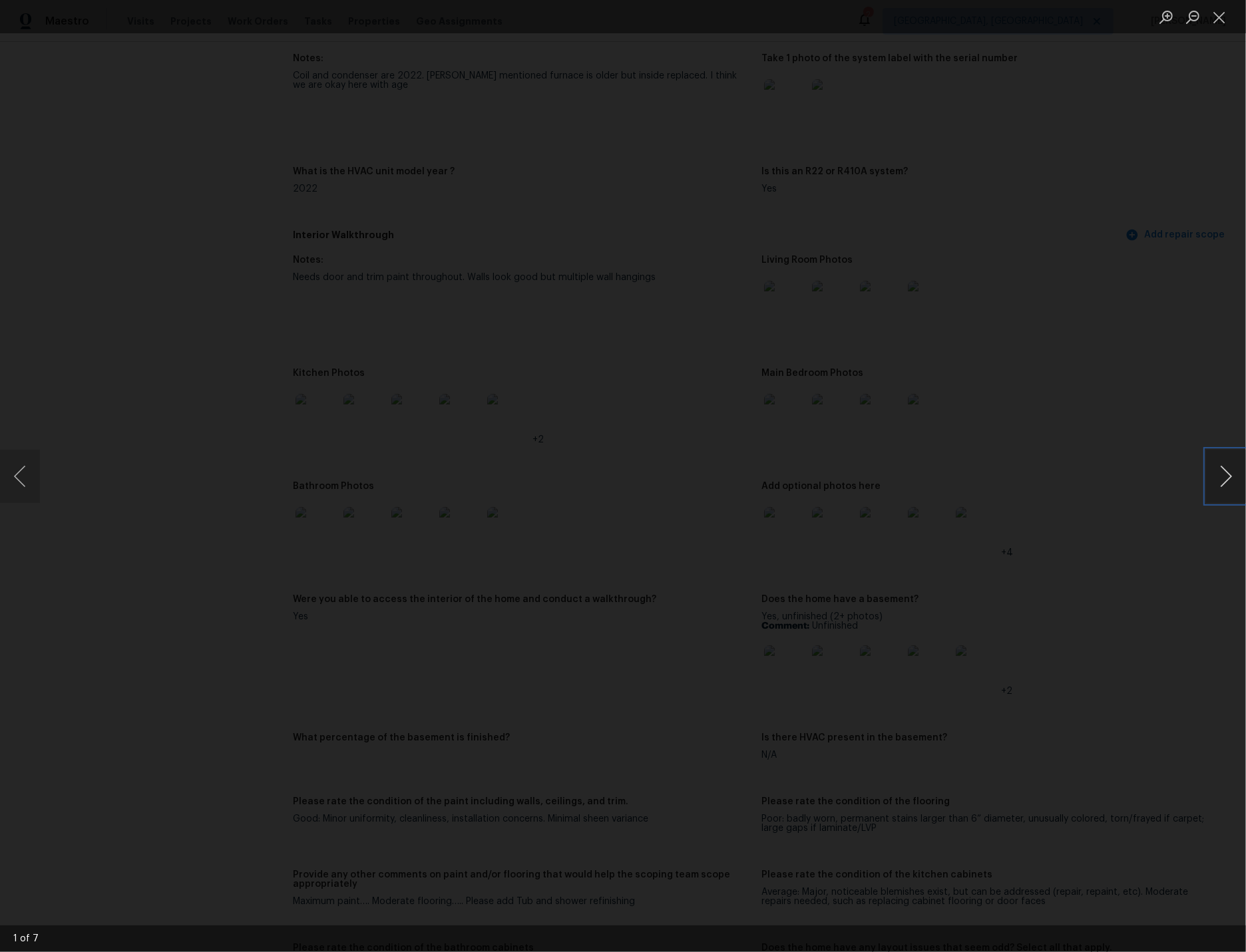
click at [1121, 476] on button "Next image" at bounding box center [1225, 476] width 40 height 53
click at [1121, 483] on button "Next image" at bounding box center [1225, 476] width 40 height 53
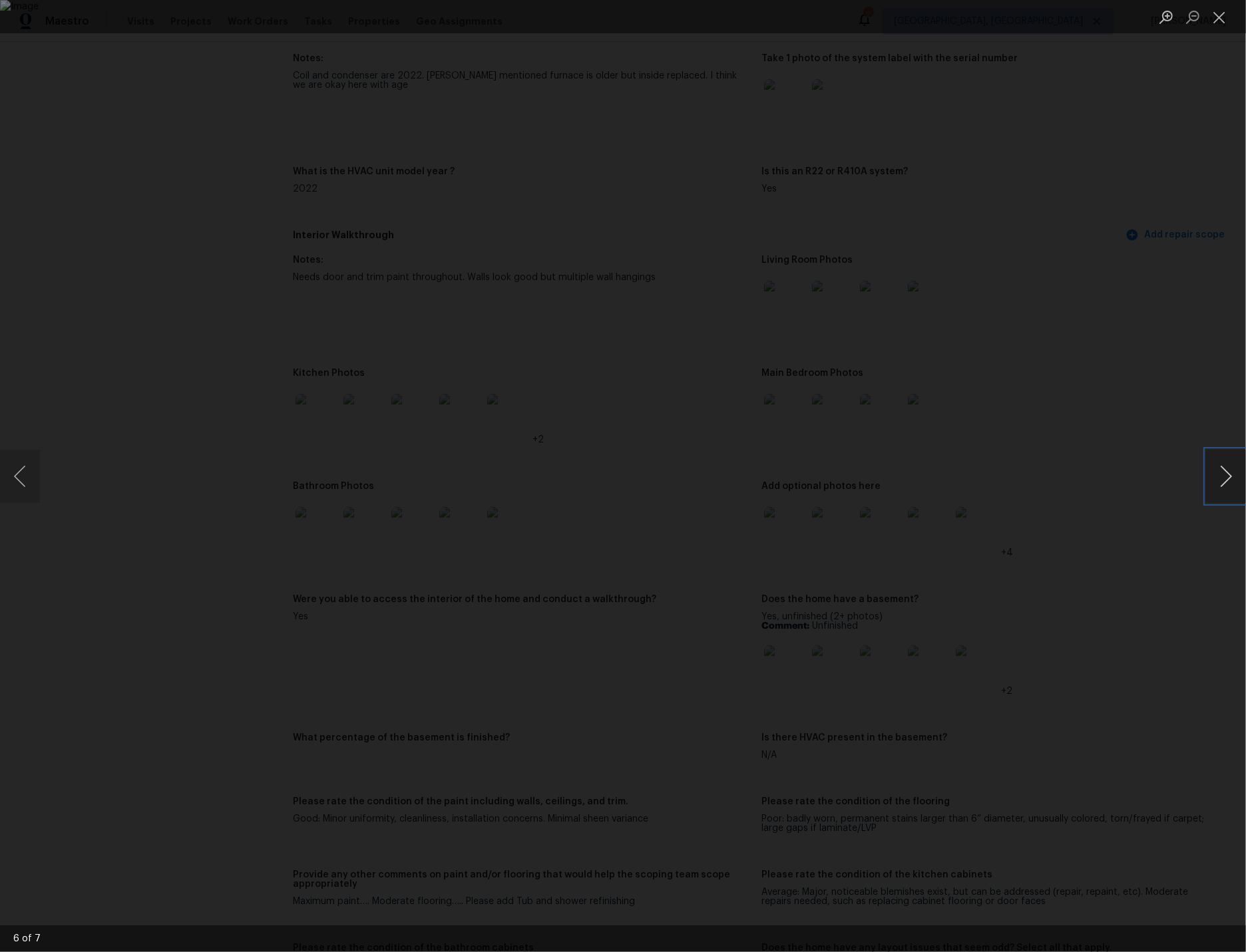
click at [1121, 483] on button "Next image" at bounding box center [1225, 476] width 40 height 53
click at [1121, 17] on button "Close lightbox" at bounding box center [1219, 17] width 26 height 23
